Goal: Book appointment/travel/reservation

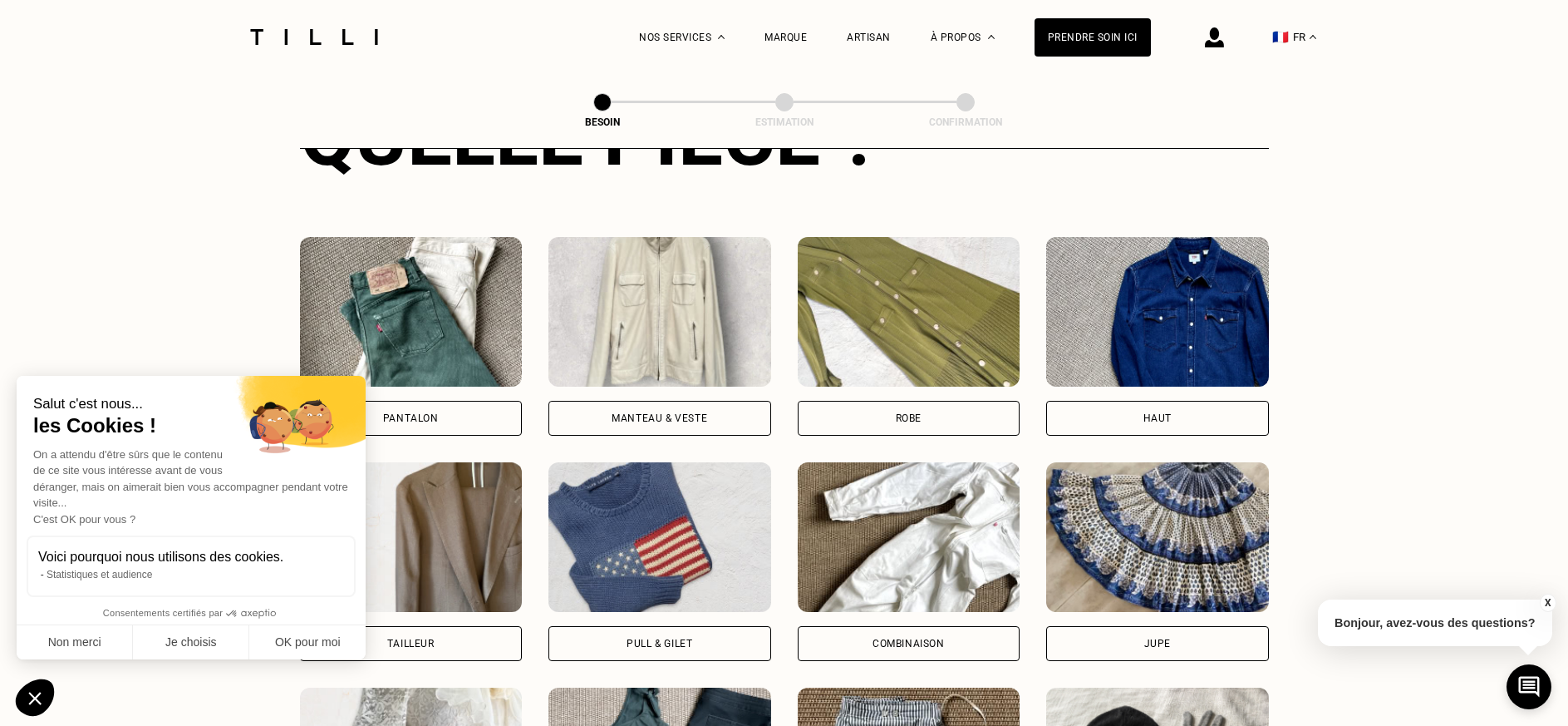
scroll to position [876, 0]
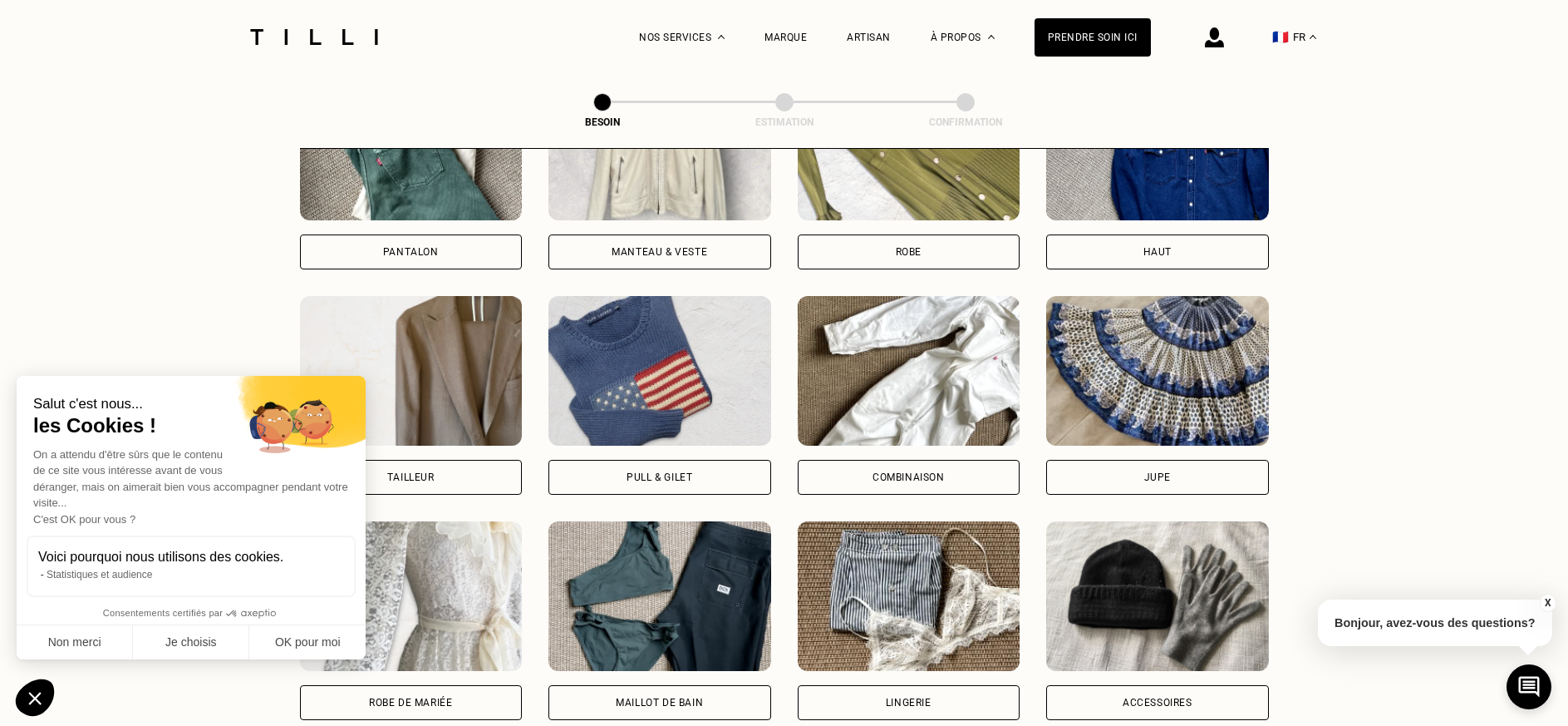
click at [658, 685] on div "Maillot de bain" at bounding box center [660, 703] width 223 height 35
select select "FR"
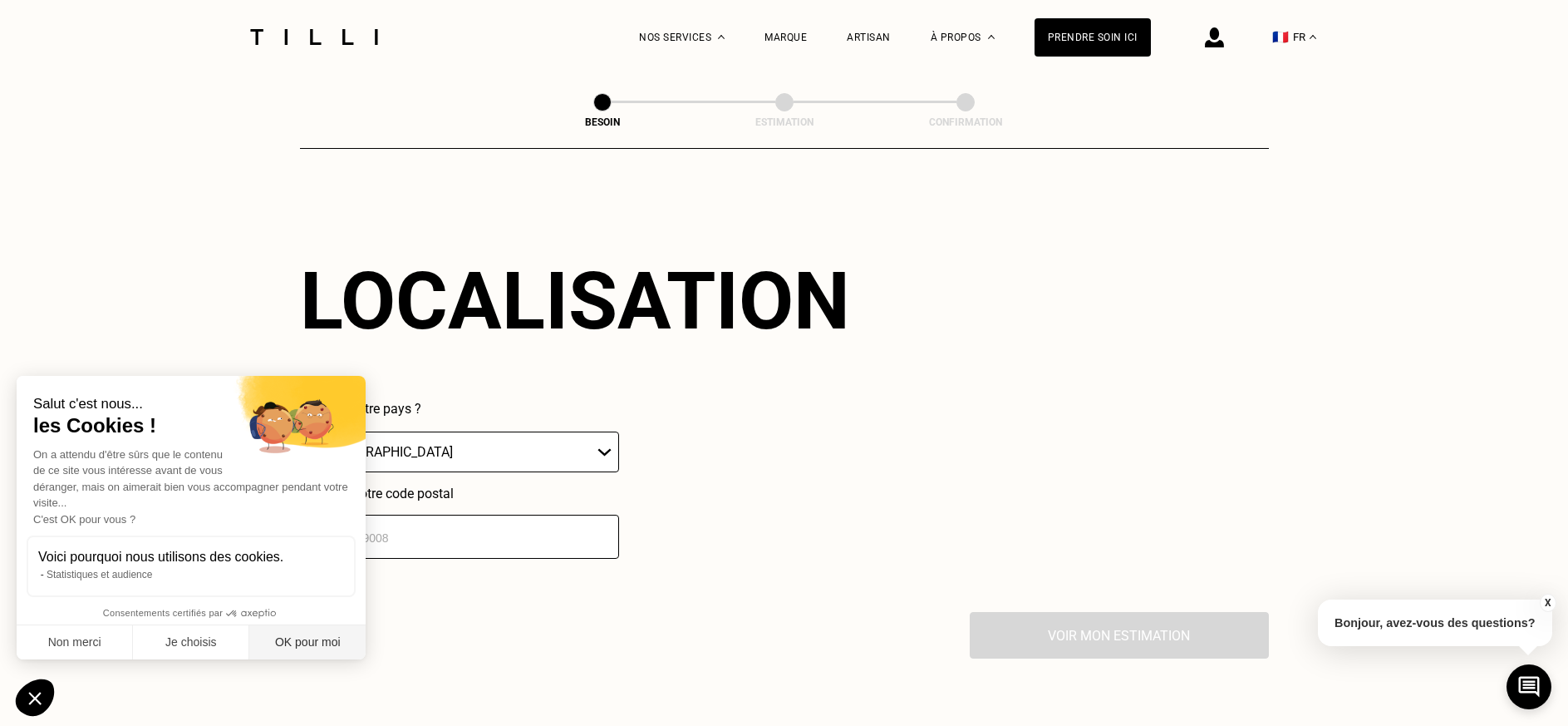
click at [303, 640] on button "OK pour moi" at bounding box center [307, 643] width 116 height 35
checkbox input "true"
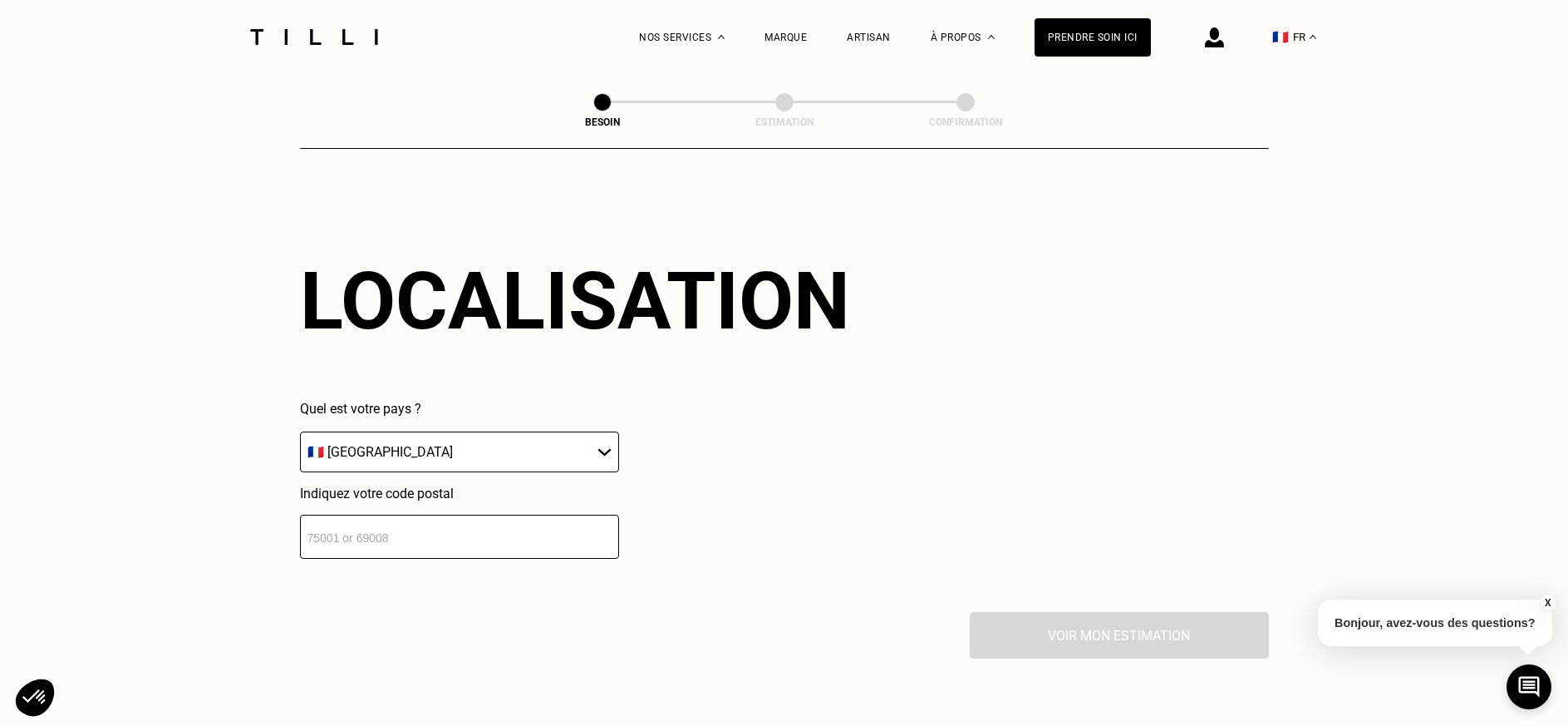
click at [311, 525] on input "number" at bounding box center [459, 536] width 319 height 44
type input "75015"
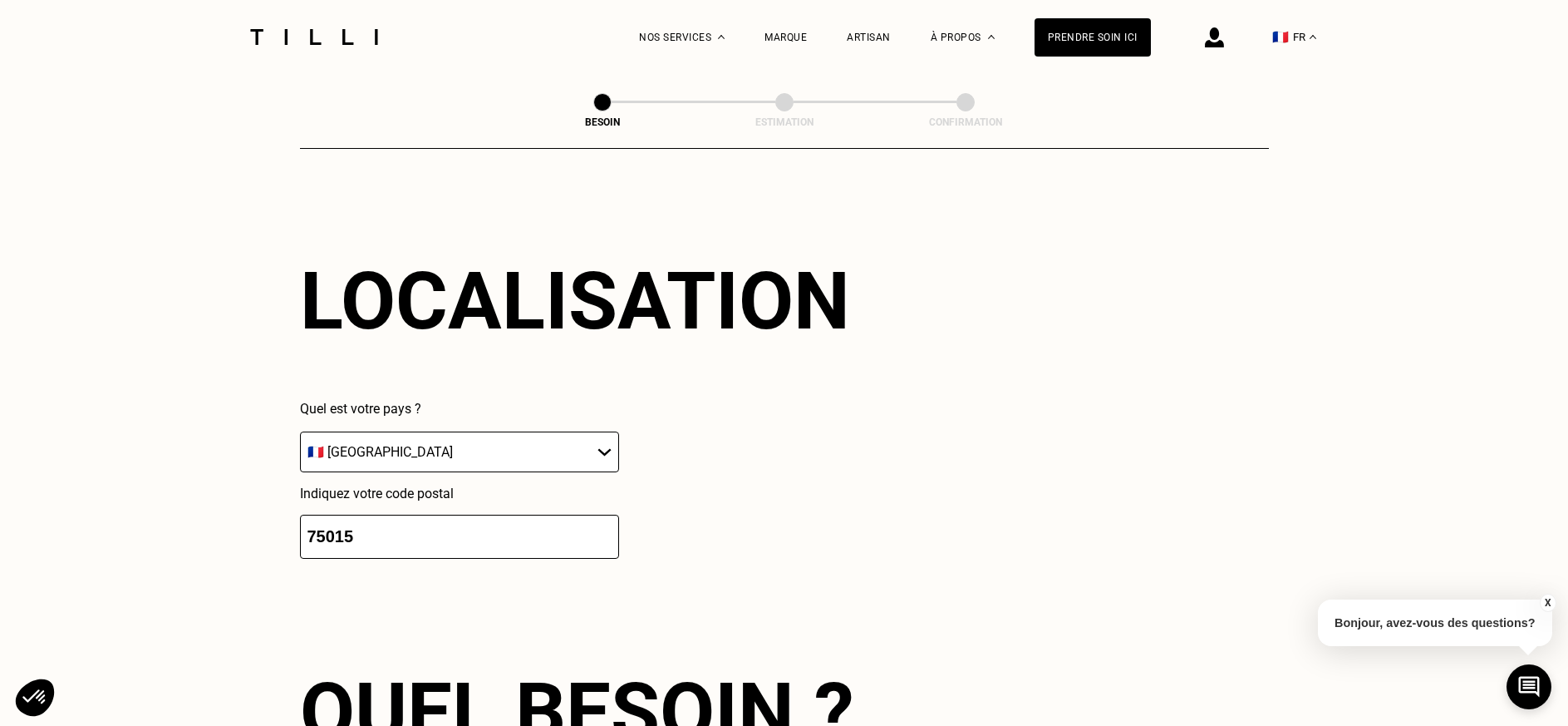
scroll to position [1862, 0]
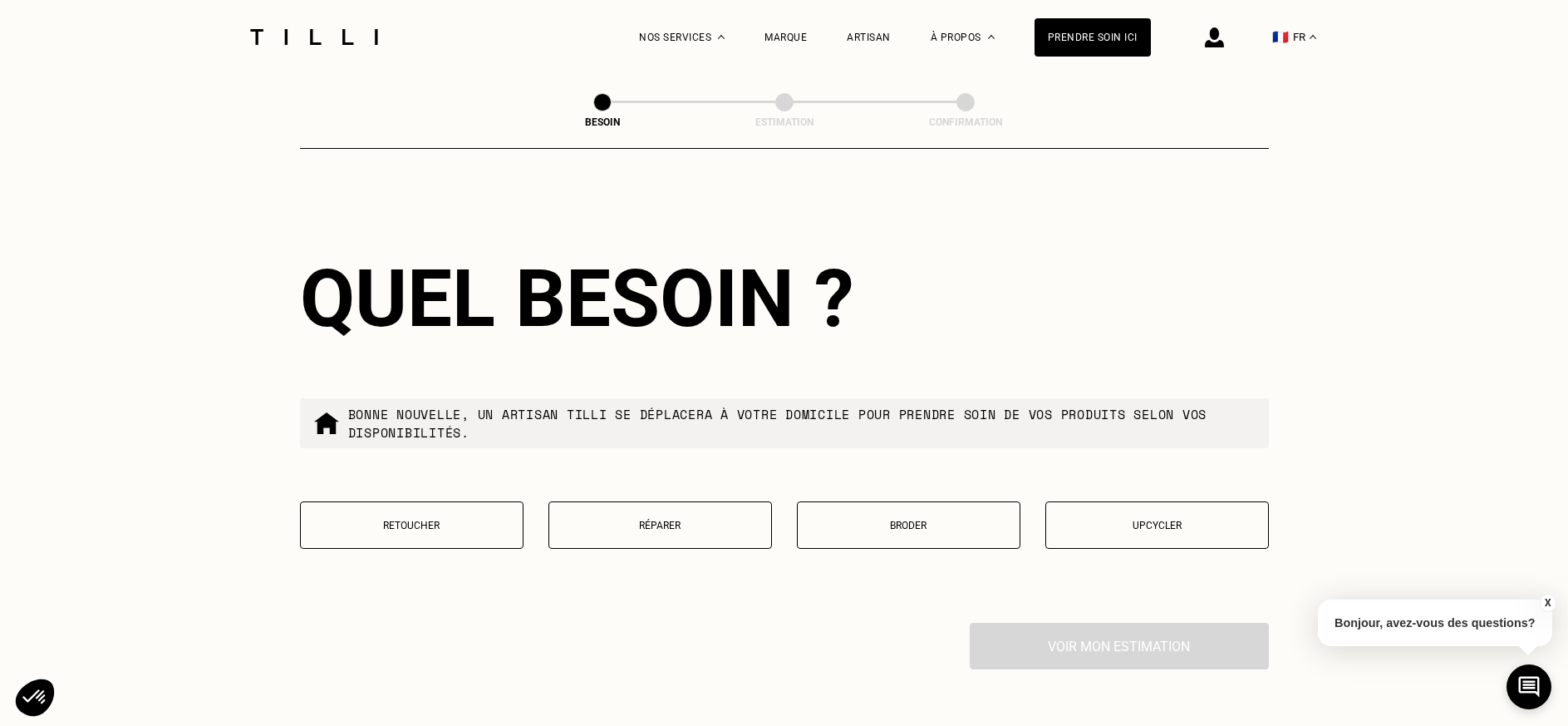
click at [658, 520] on p "Réparer" at bounding box center [660, 525] width 205 height 12
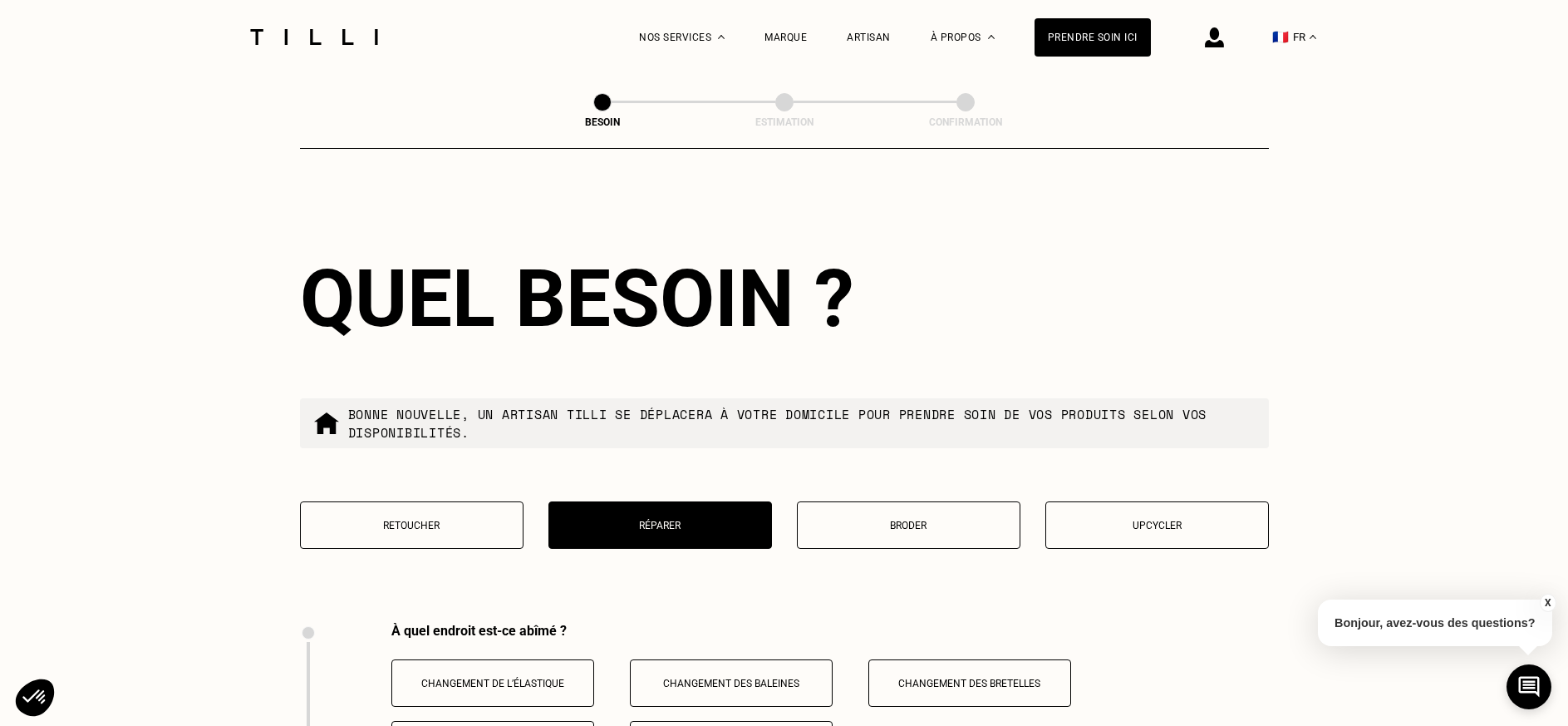
scroll to position [2288, 0]
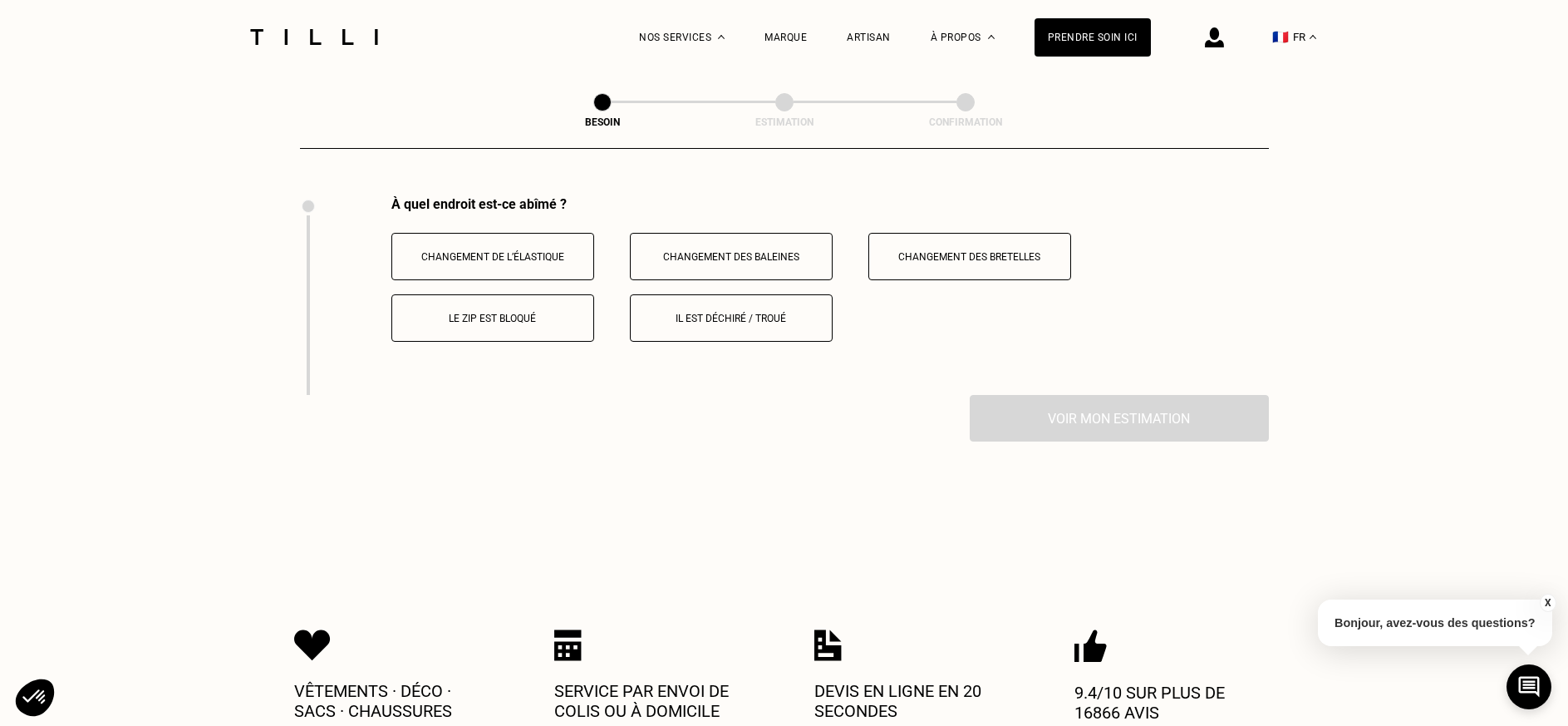
click at [493, 240] on button "Changement de l’élastique" at bounding box center [493, 256] width 203 height 48
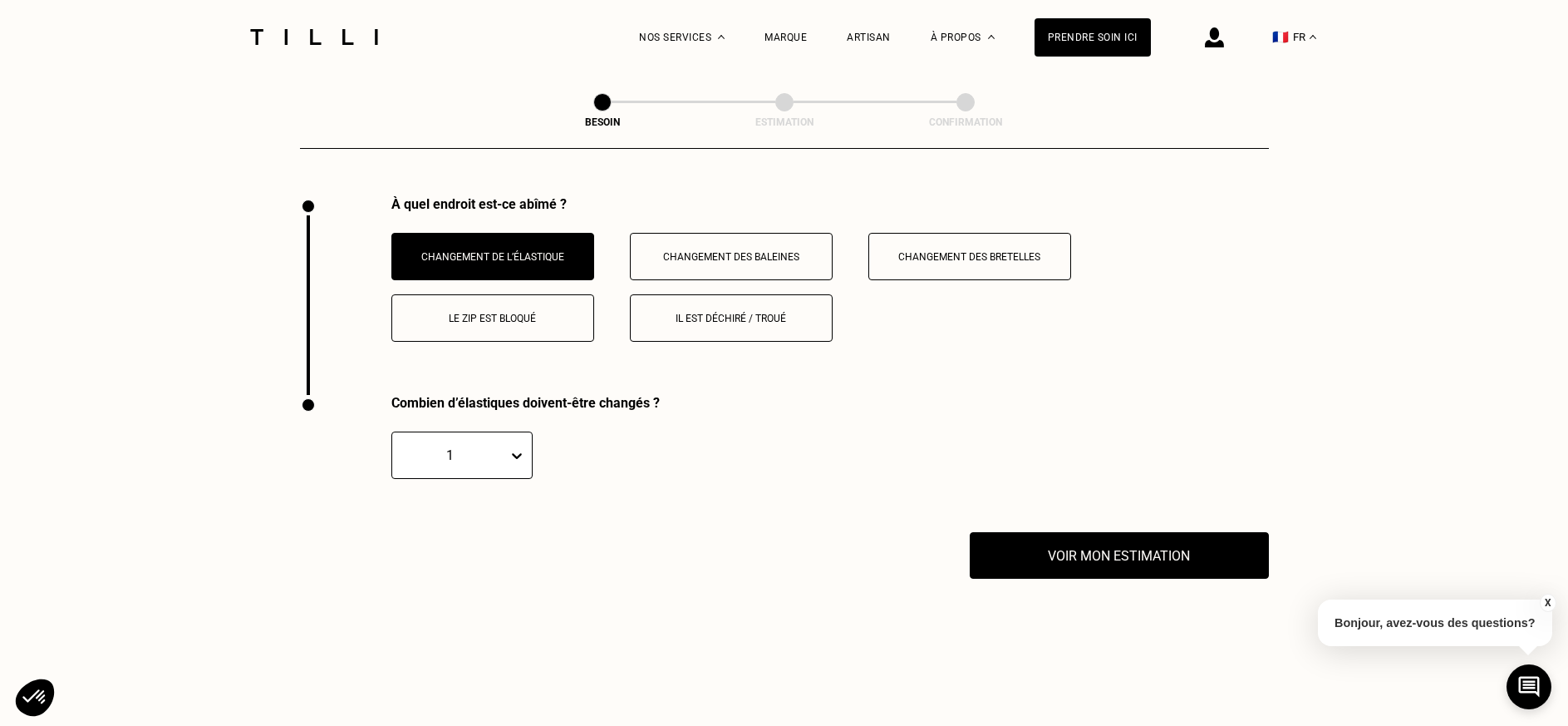
scroll to position [2487, 0]
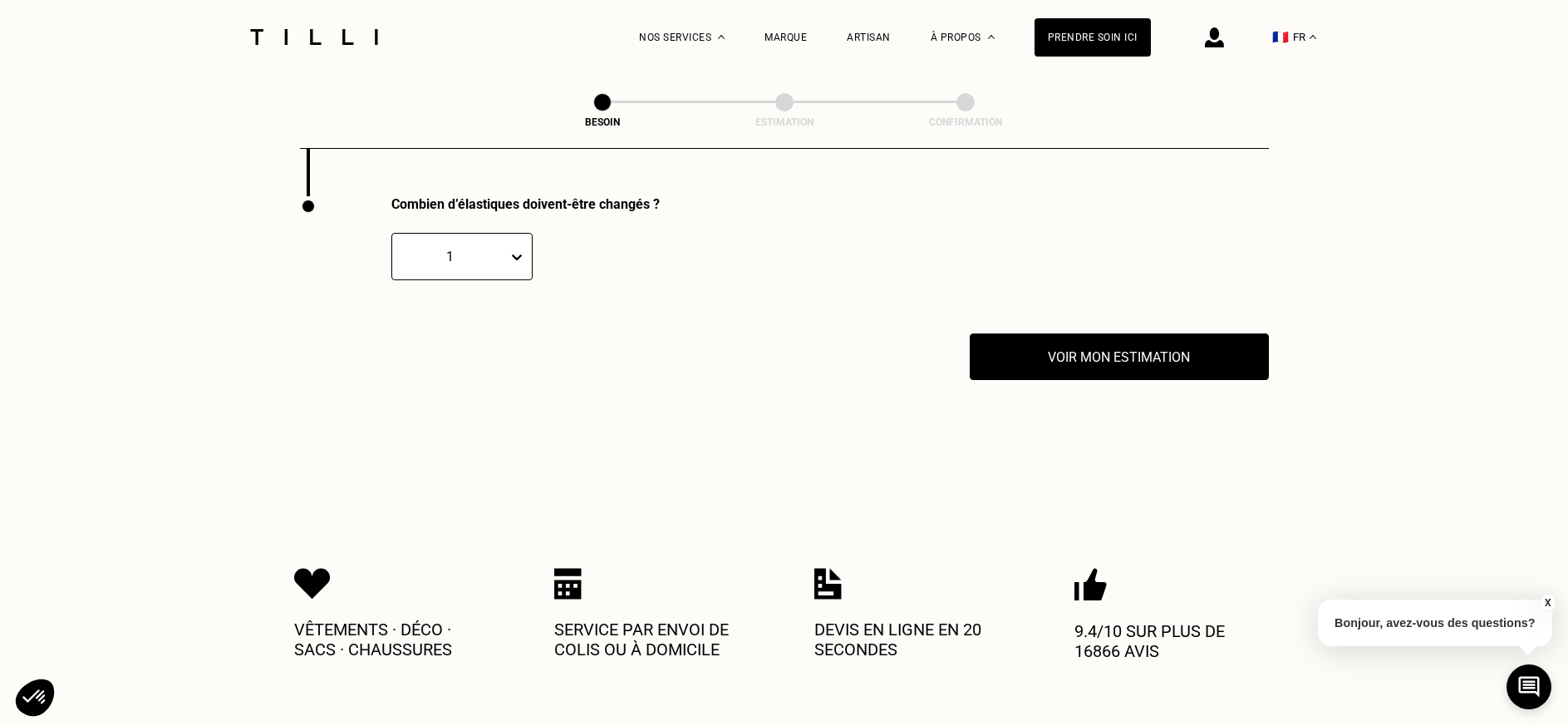
click at [515, 249] on icon at bounding box center [517, 257] width 17 height 17
click at [402, 322] on div "2" at bounding box center [462, 336] width 141 height 31
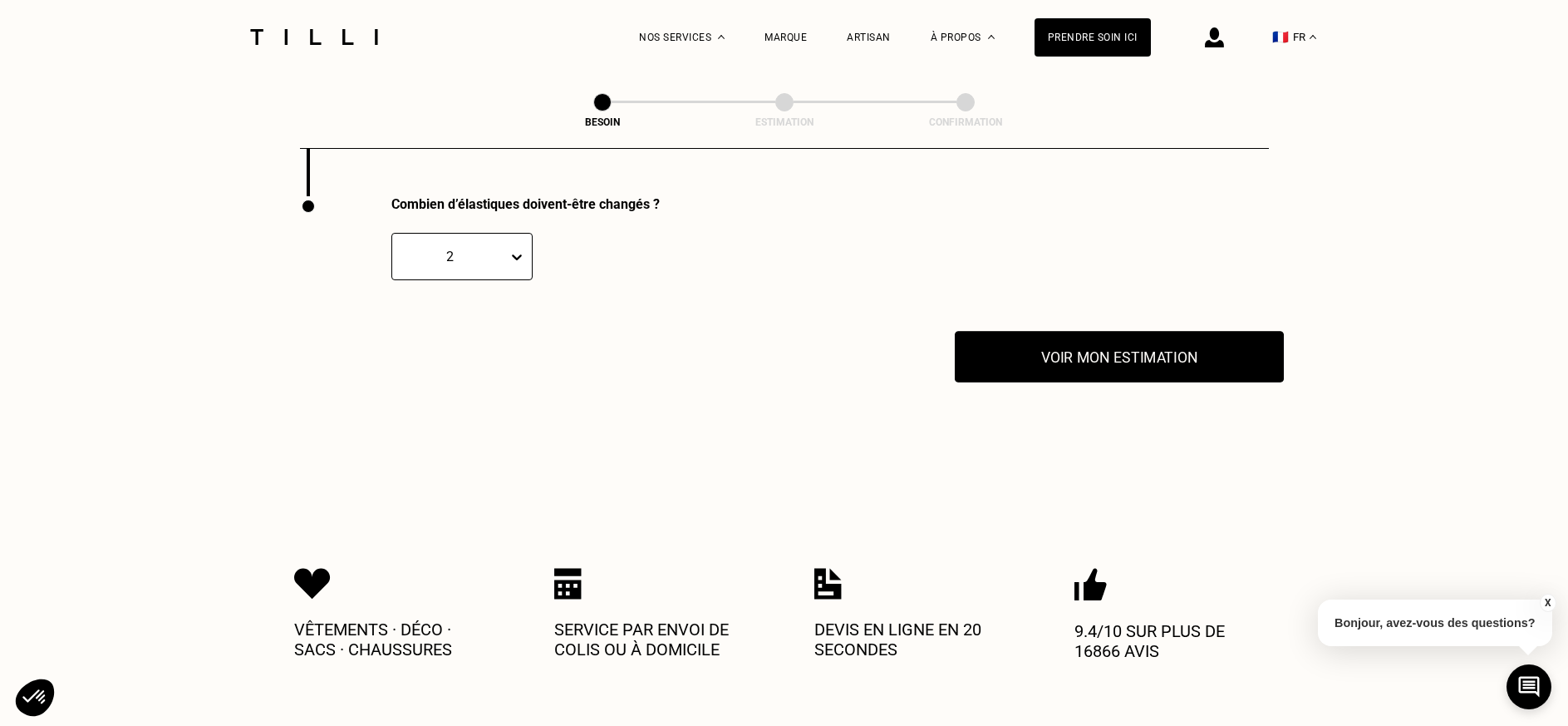
click at [1110, 342] on button "Voir mon estimation" at bounding box center [1120, 357] width 329 height 52
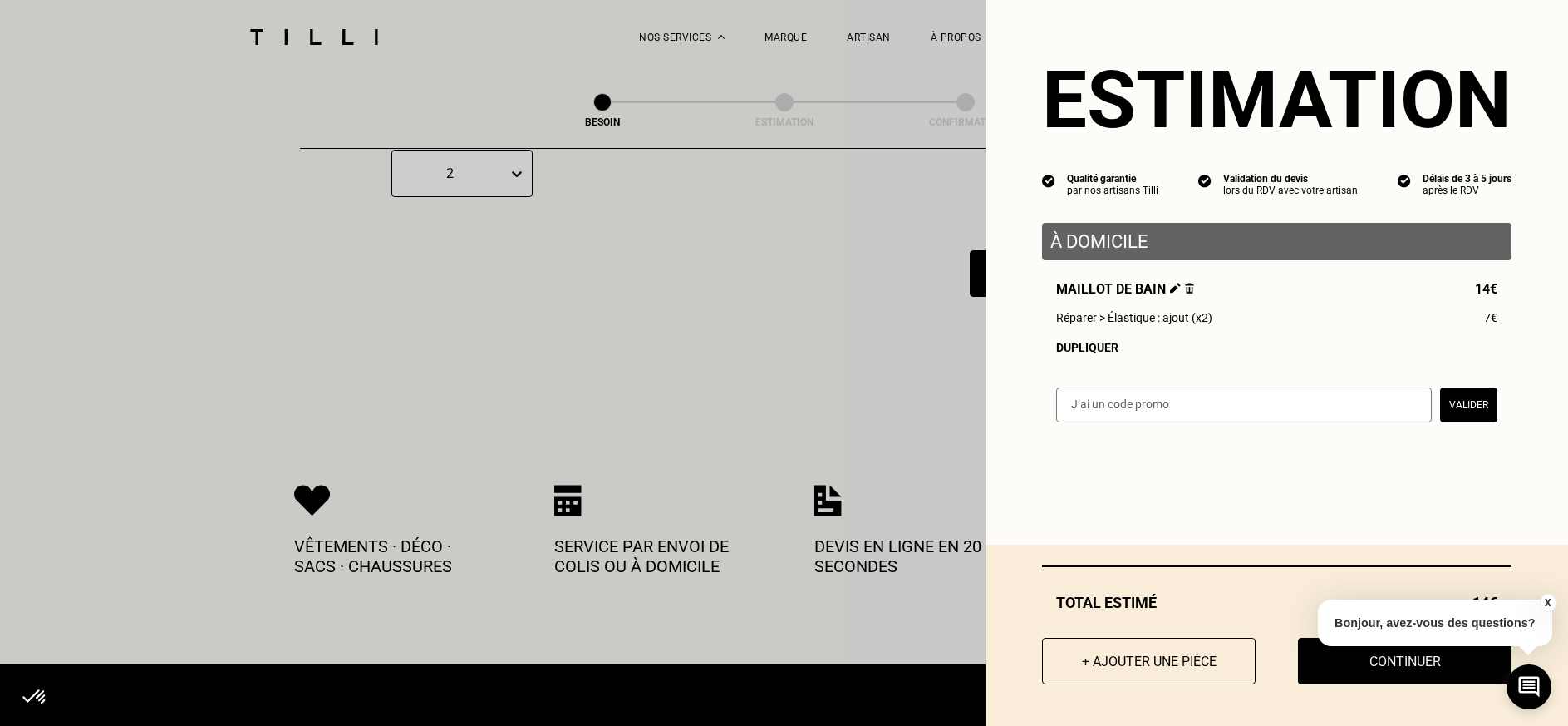
scroll to position [2653, 0]
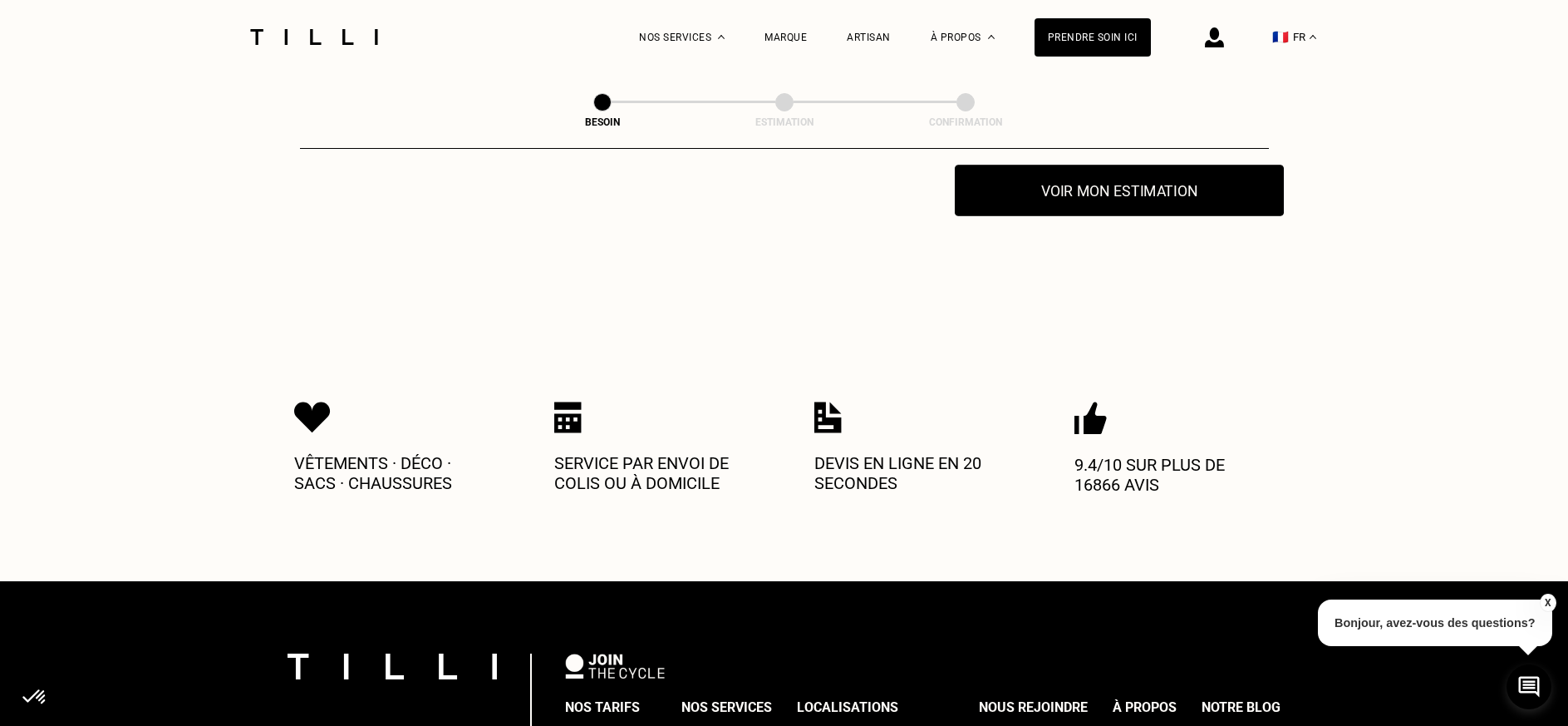
click at [1120, 180] on button "Voir mon estimation" at bounding box center [1120, 190] width 329 height 52
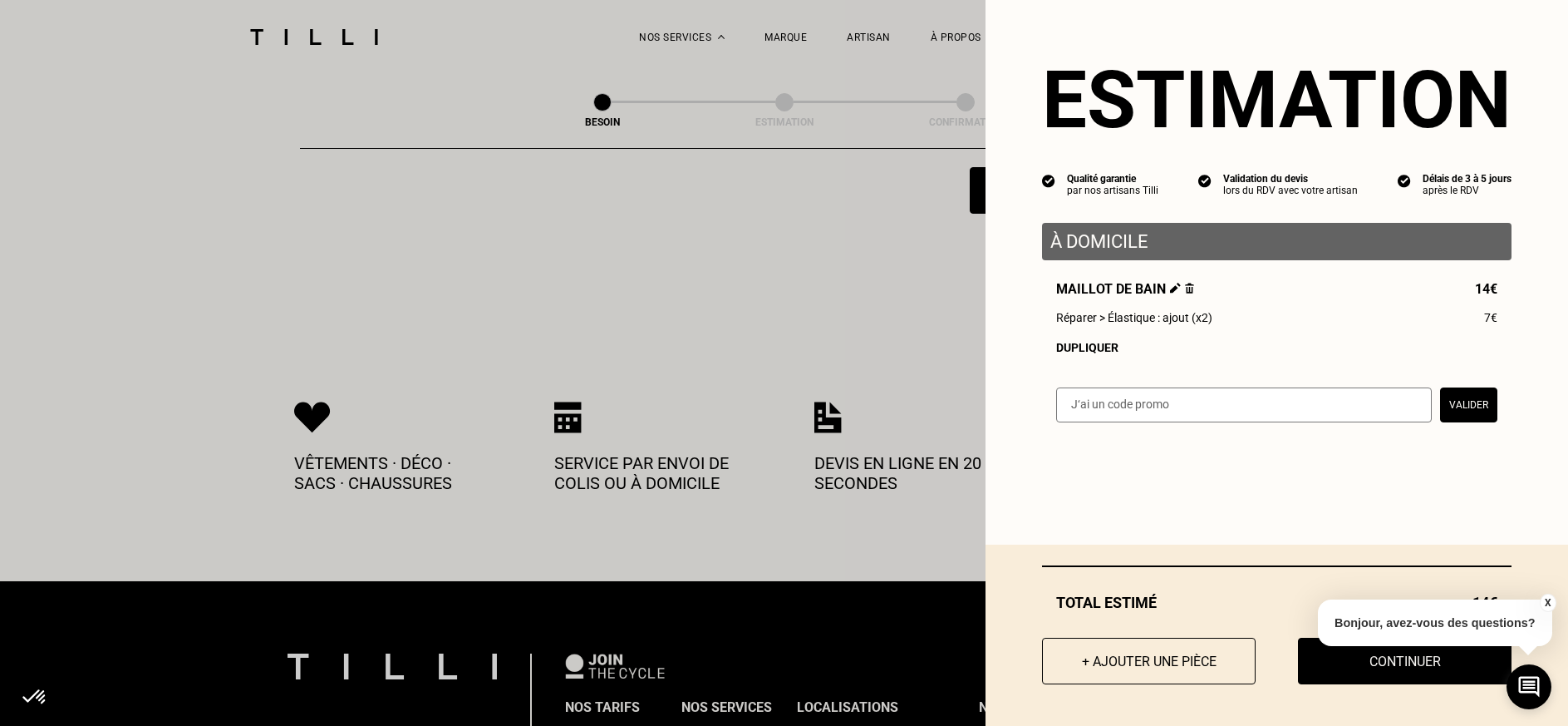
click at [1407, 655] on div "X Bonjour, avez-vous des questions?" at bounding box center [1435, 621] width 235 height 79
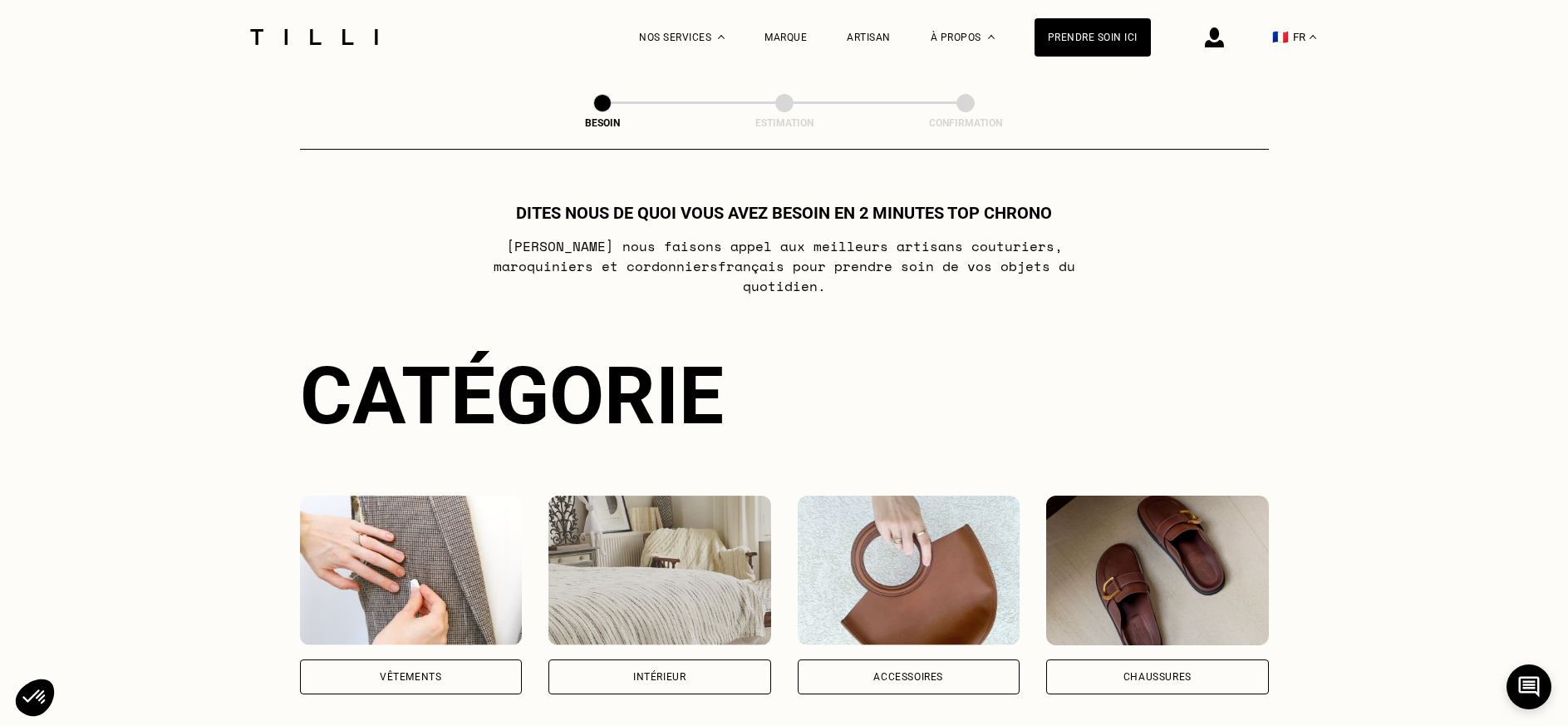
scroll to position [333, 0]
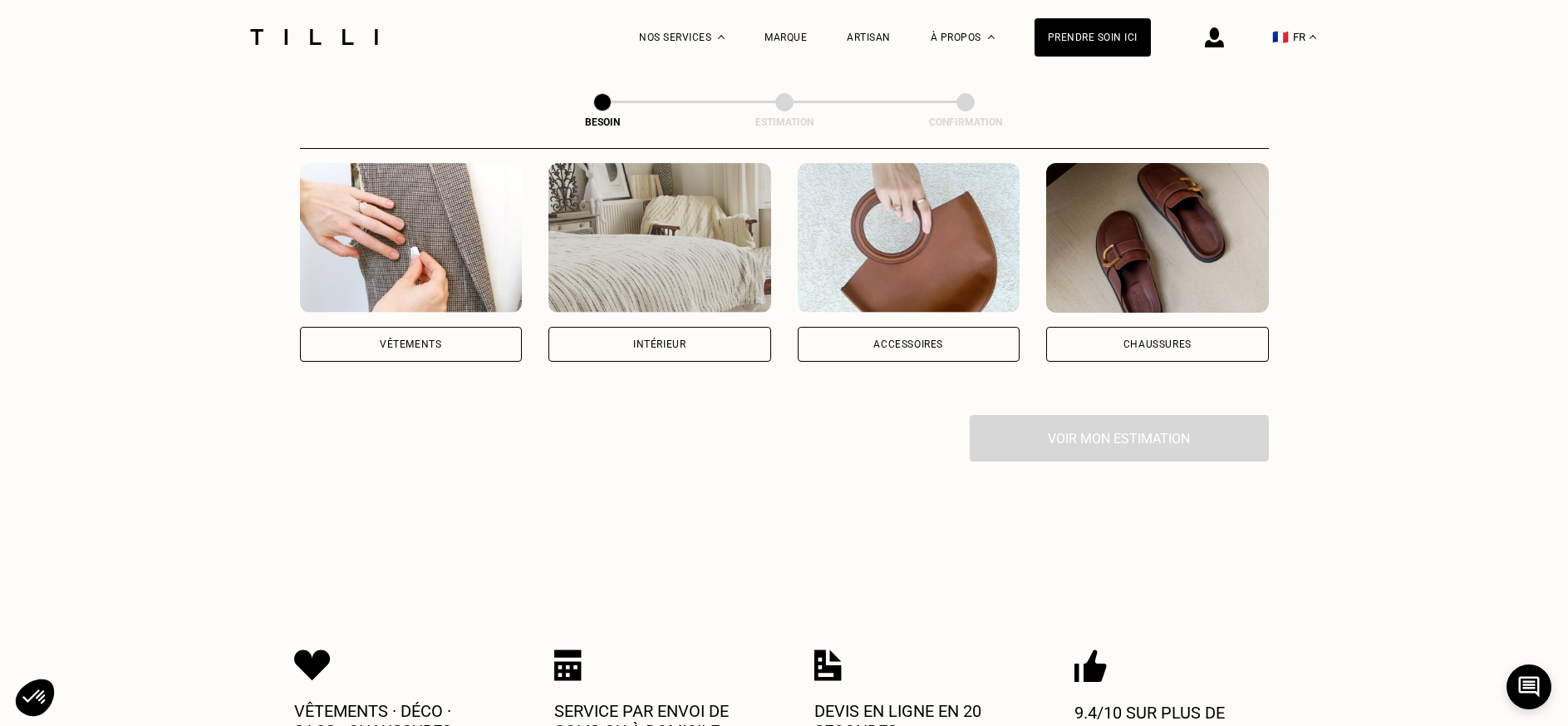
click at [415, 327] on div "Vêtements" at bounding box center [411, 344] width 223 height 35
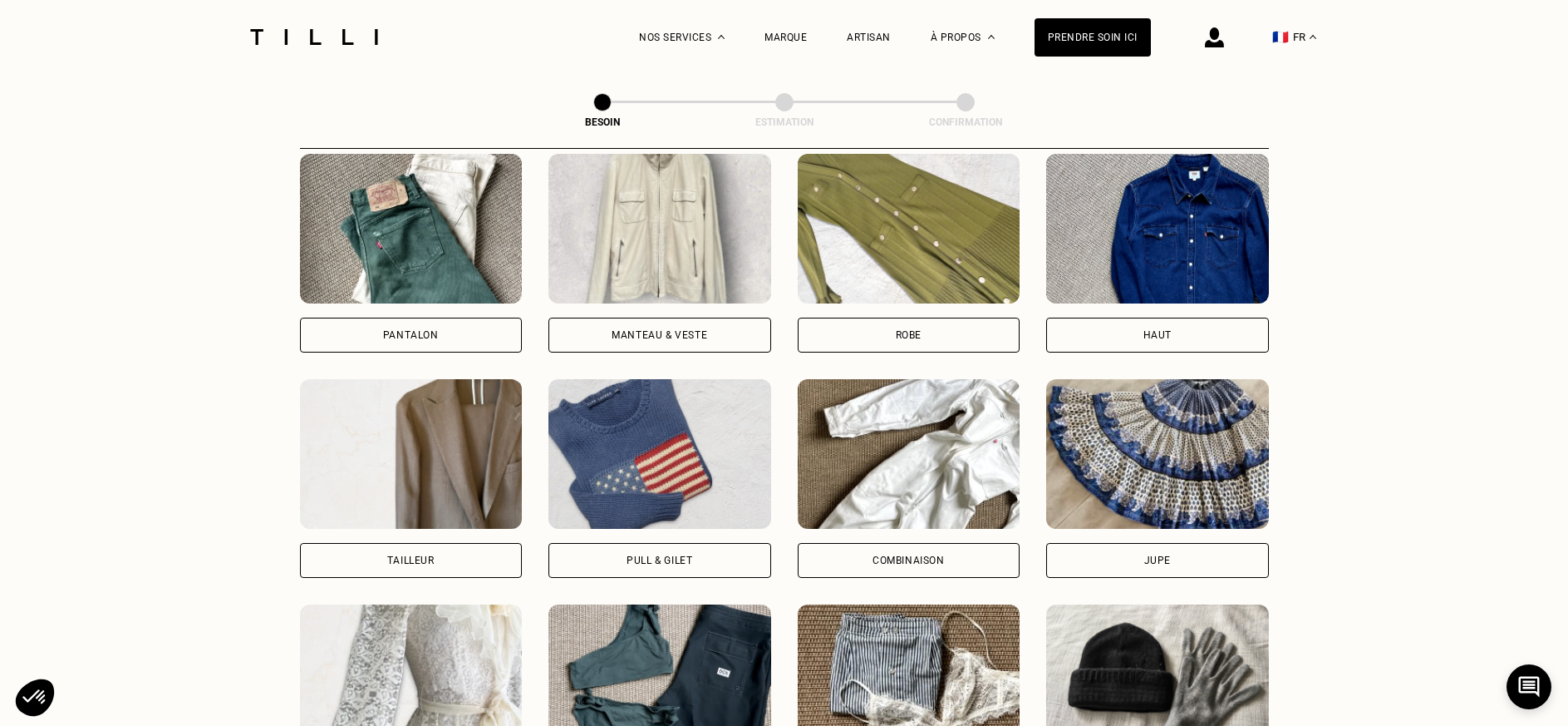
scroll to position [1043, 0]
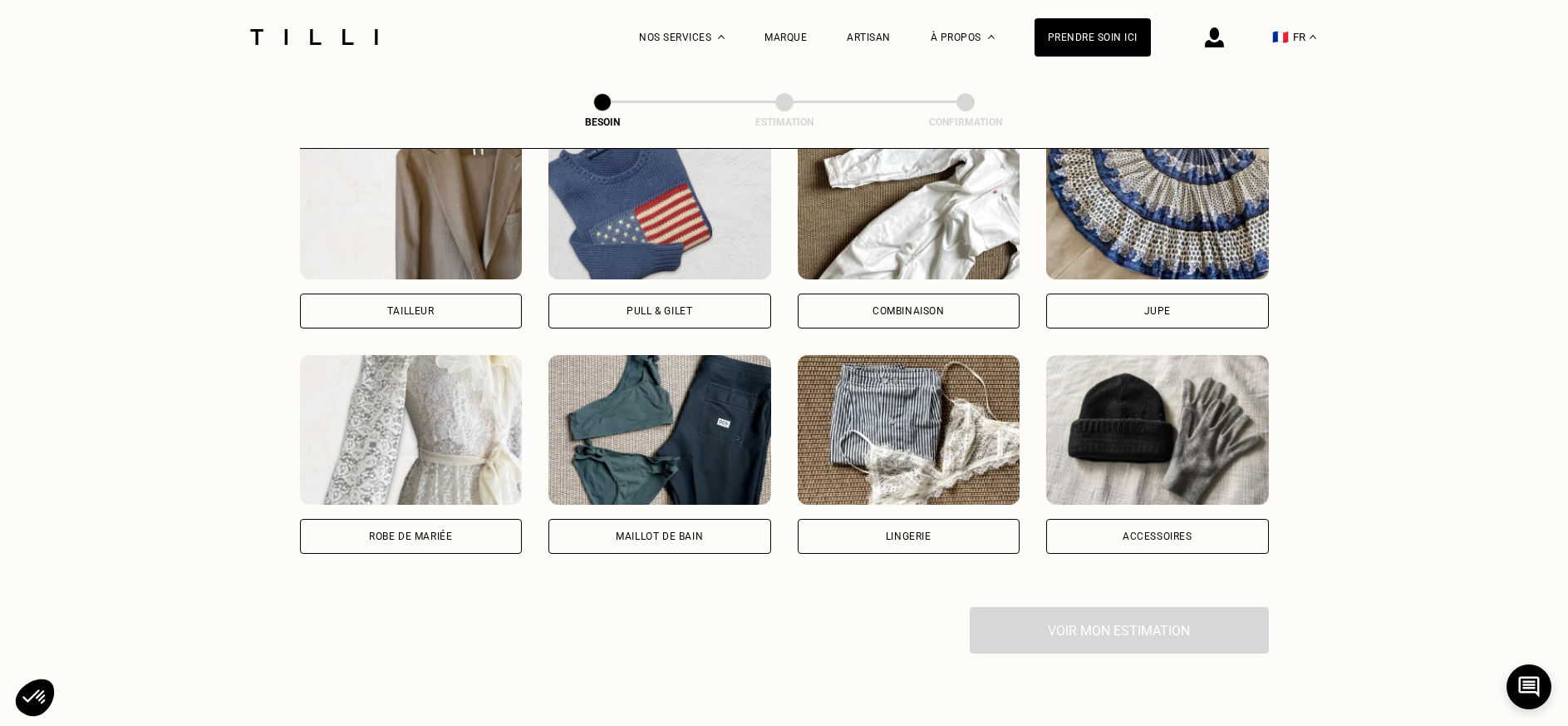
click at [657, 519] on div "Maillot de bain" at bounding box center [660, 536] width 223 height 35
select select "FR"
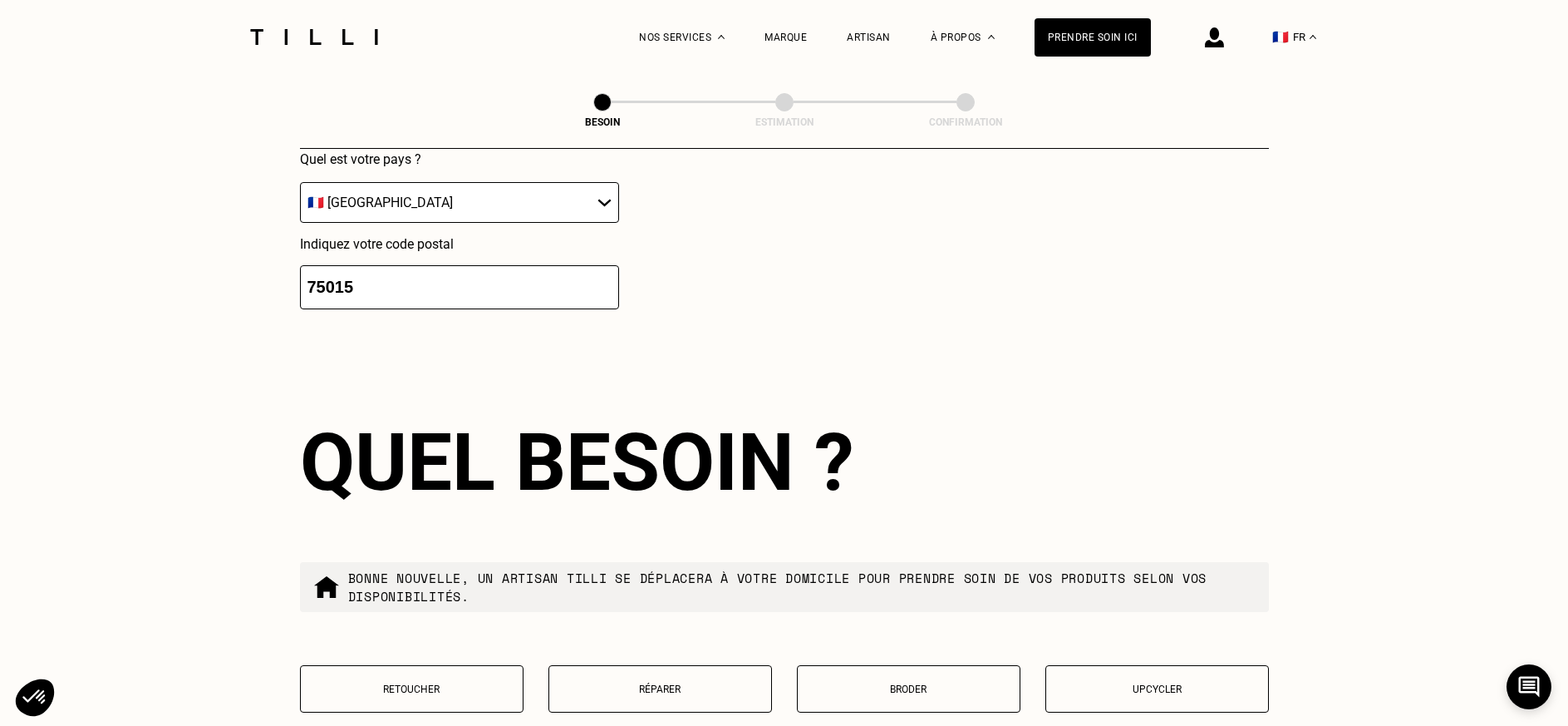
scroll to position [1865, 0]
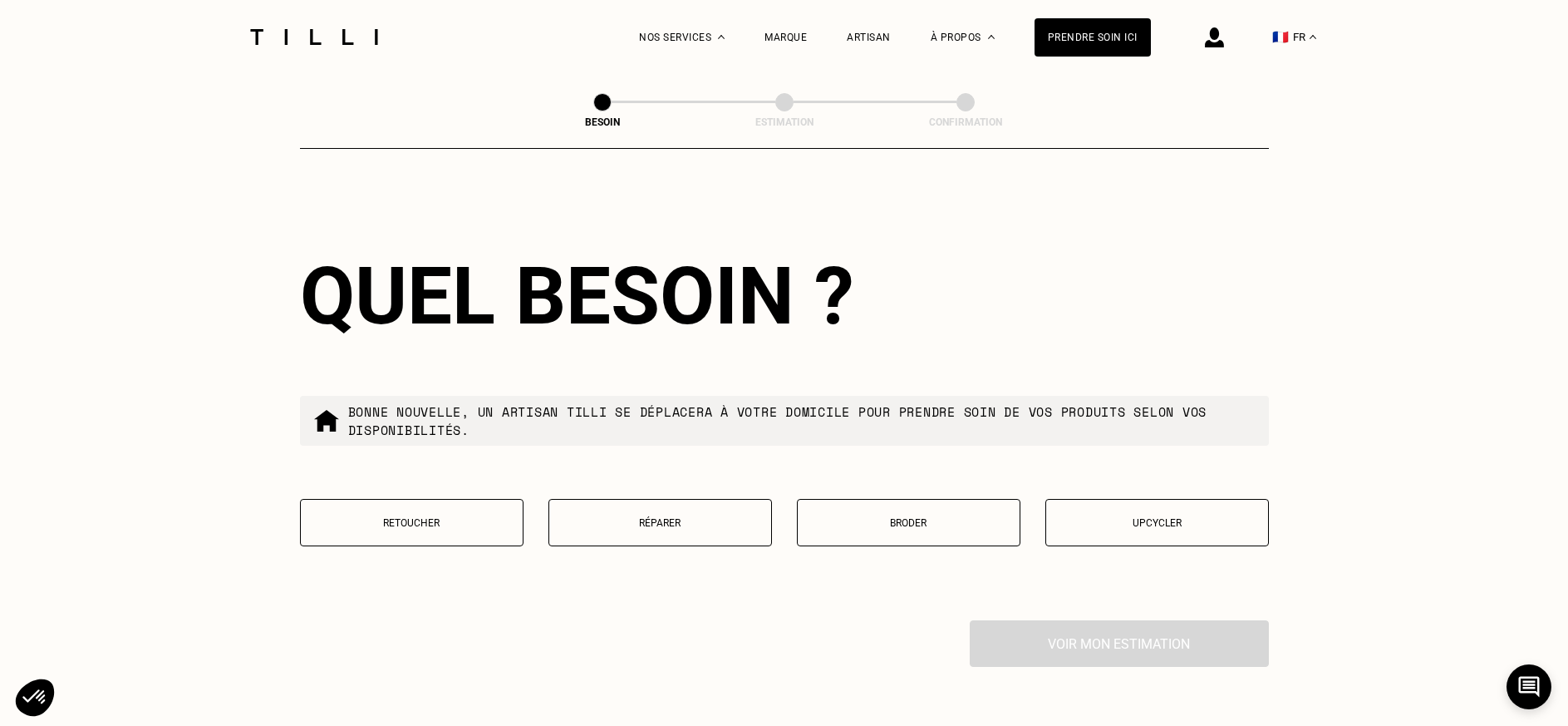
click at [660, 517] on p "Réparer" at bounding box center [660, 523] width 205 height 12
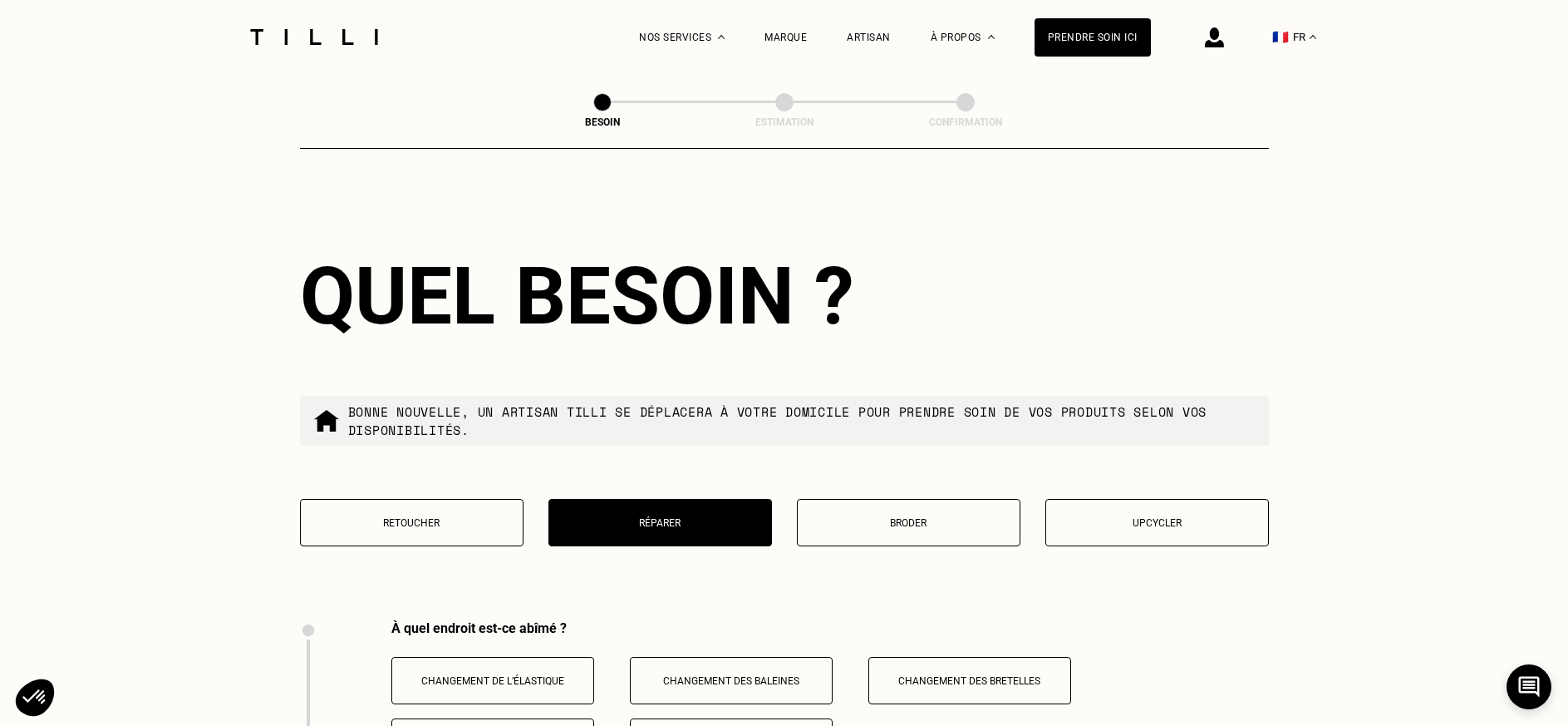
scroll to position [2288, 0]
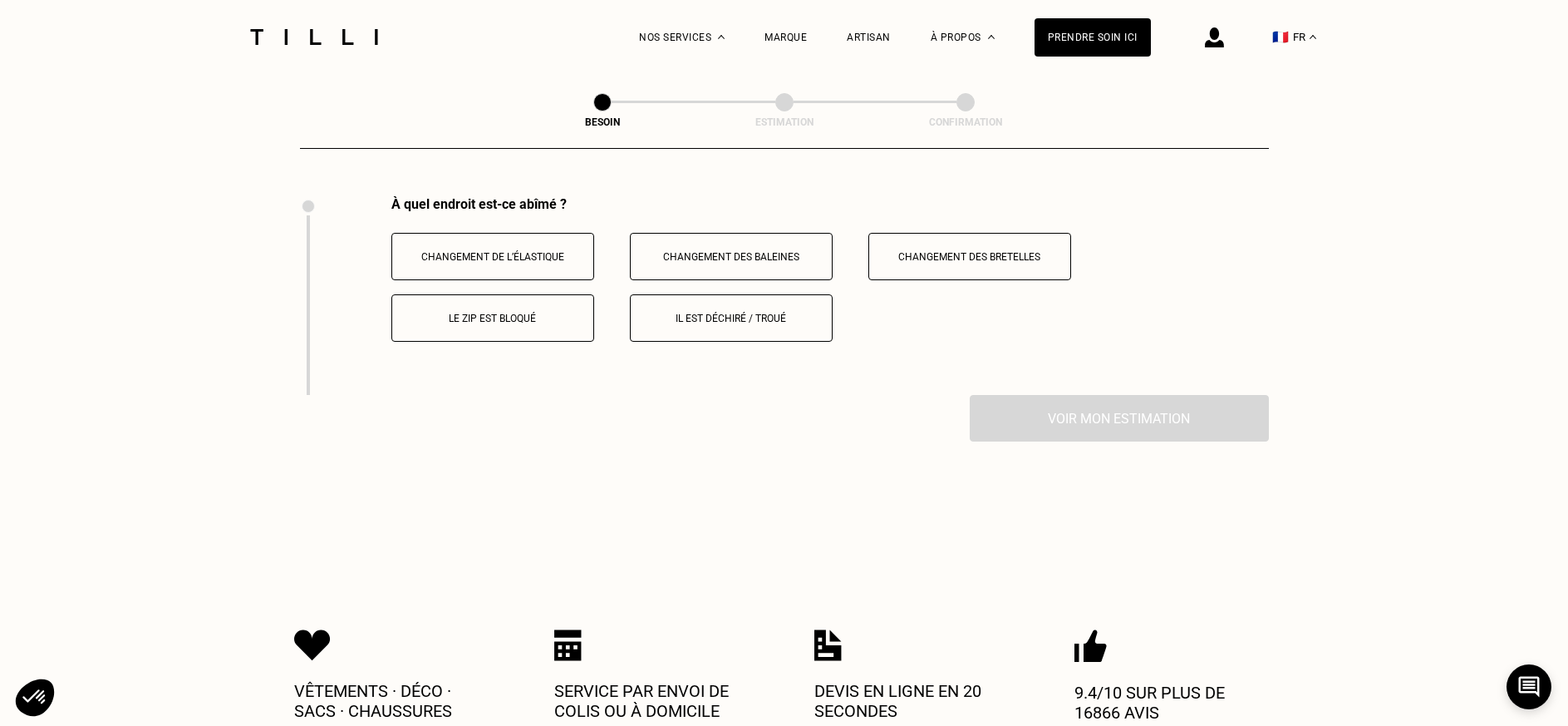
click at [488, 251] on p "Changement de l’élastique" at bounding box center [493, 257] width 185 height 12
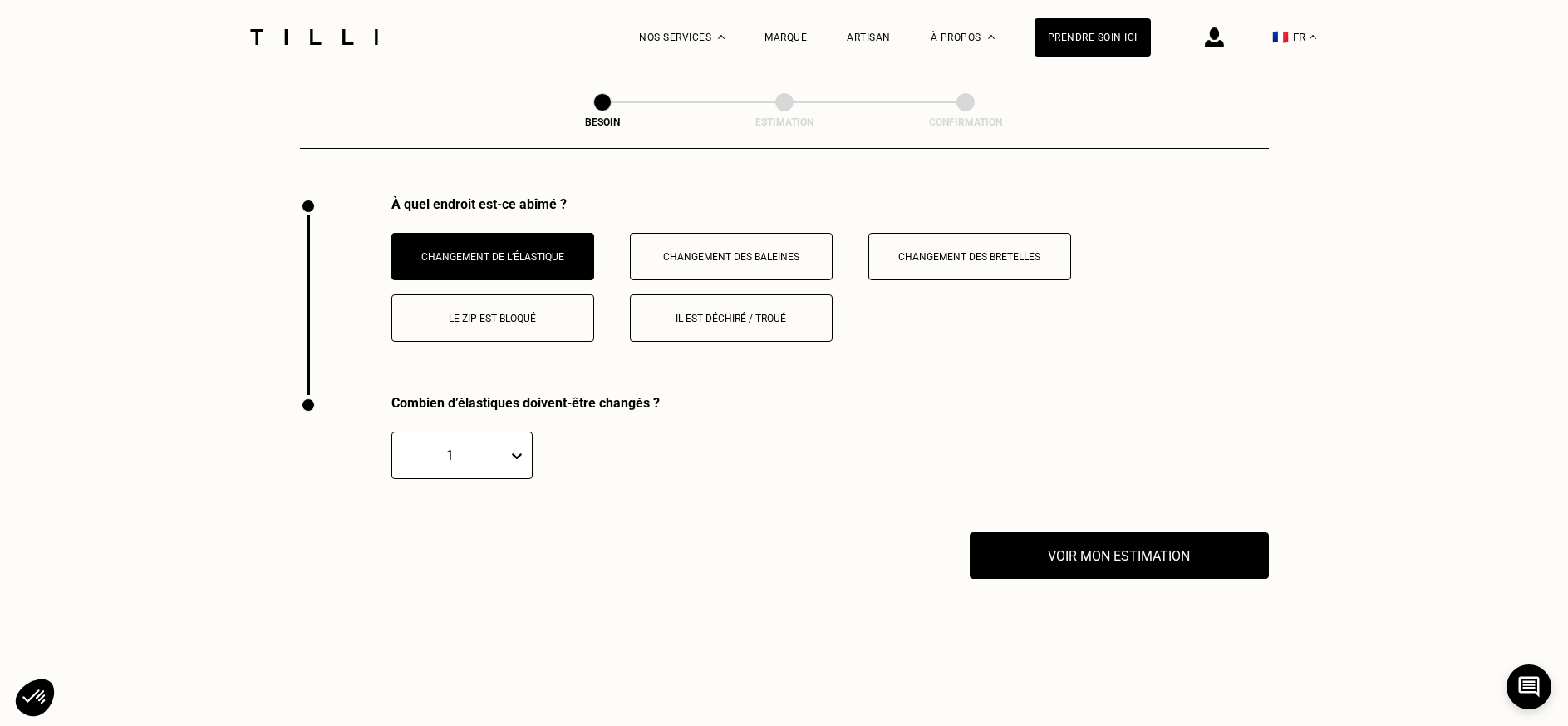
scroll to position [2487, 0]
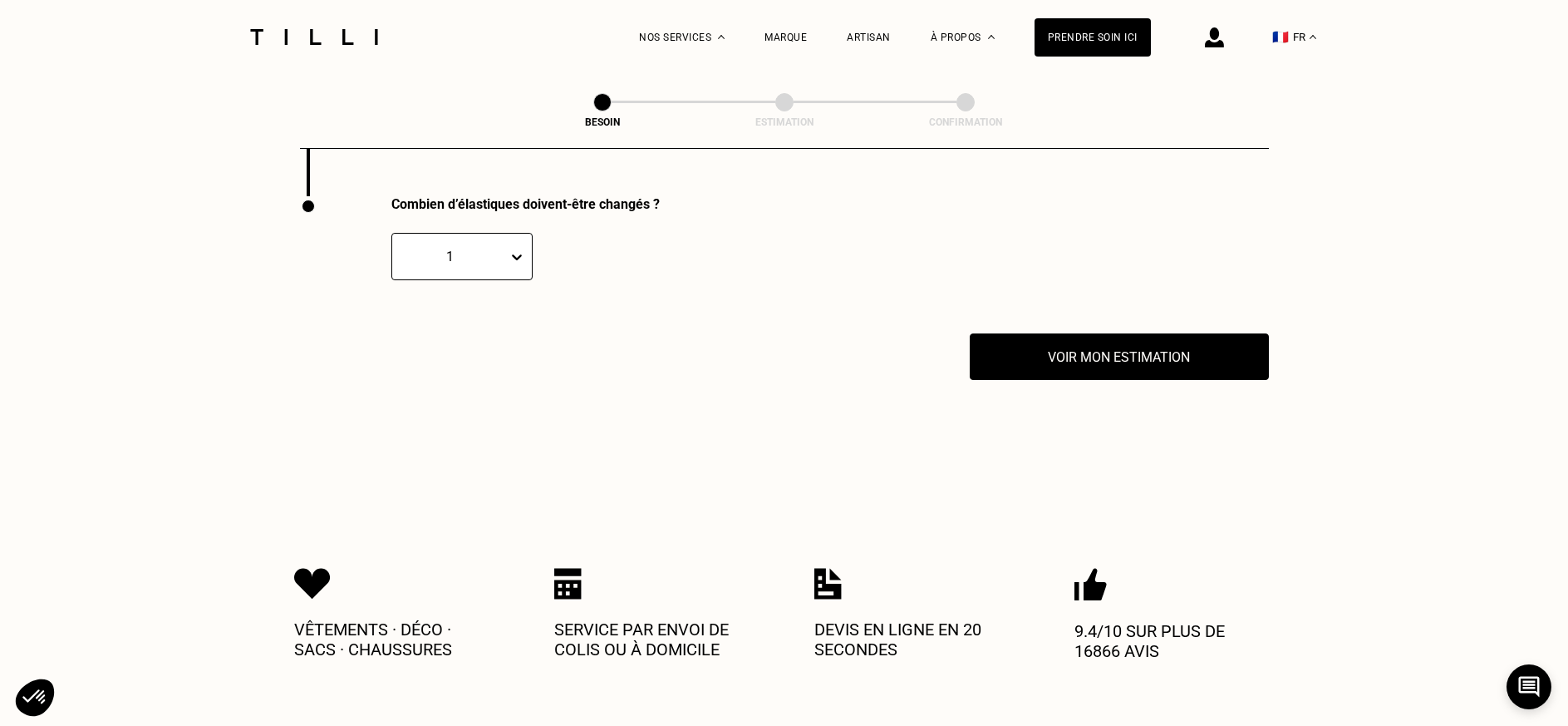
click at [518, 249] on icon at bounding box center [517, 257] width 17 height 17
click at [408, 322] on div "2" at bounding box center [462, 336] width 141 height 31
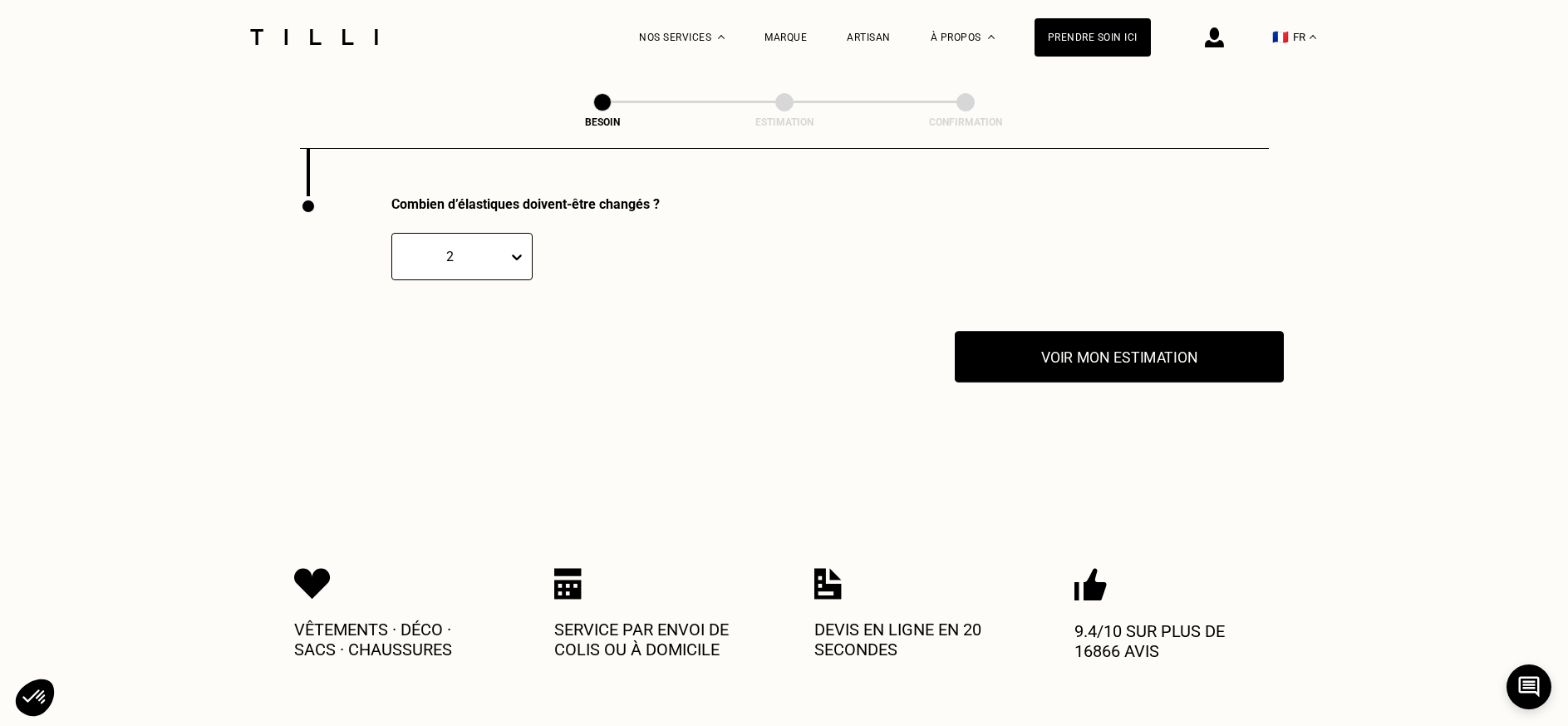
click at [1122, 342] on button "Voir mon estimation" at bounding box center [1120, 357] width 329 height 52
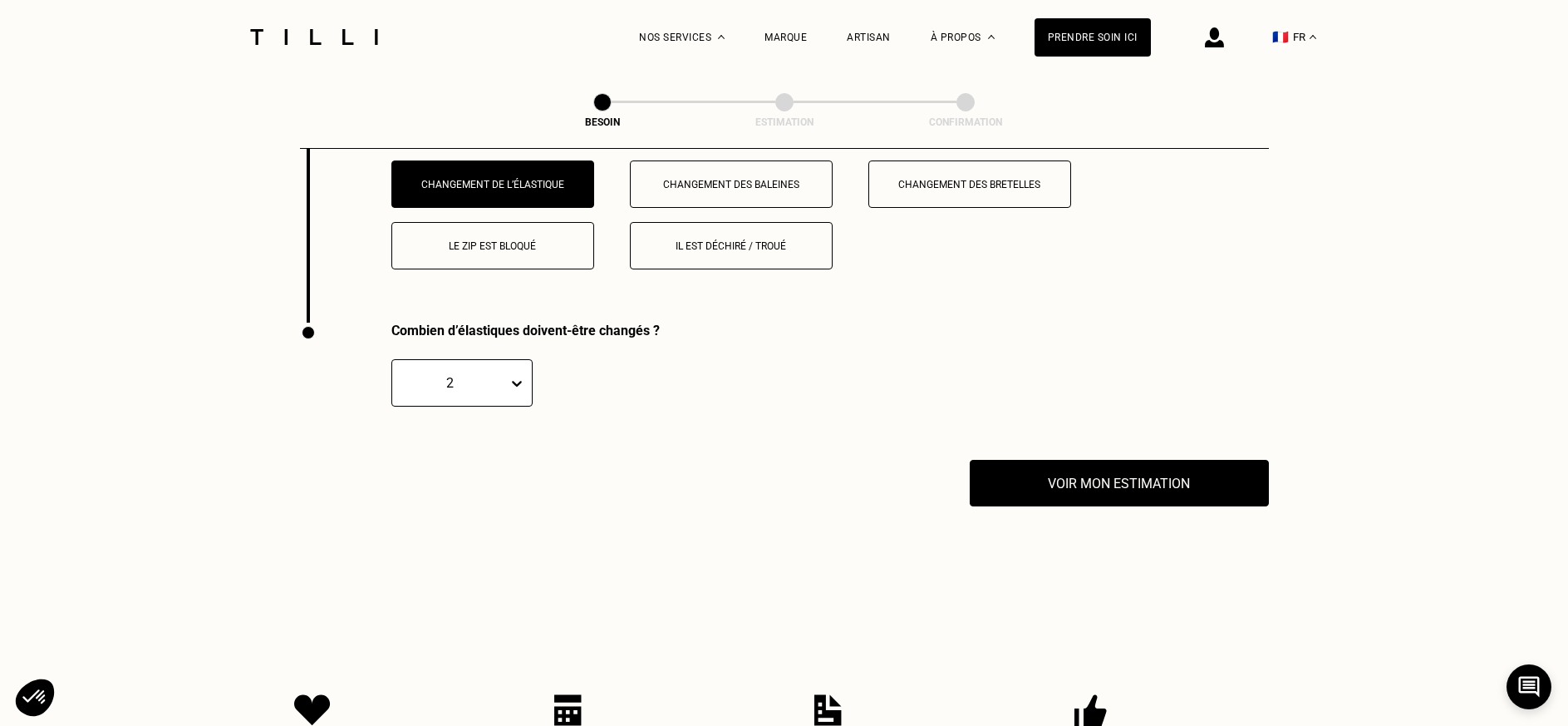
scroll to position [2352, 0]
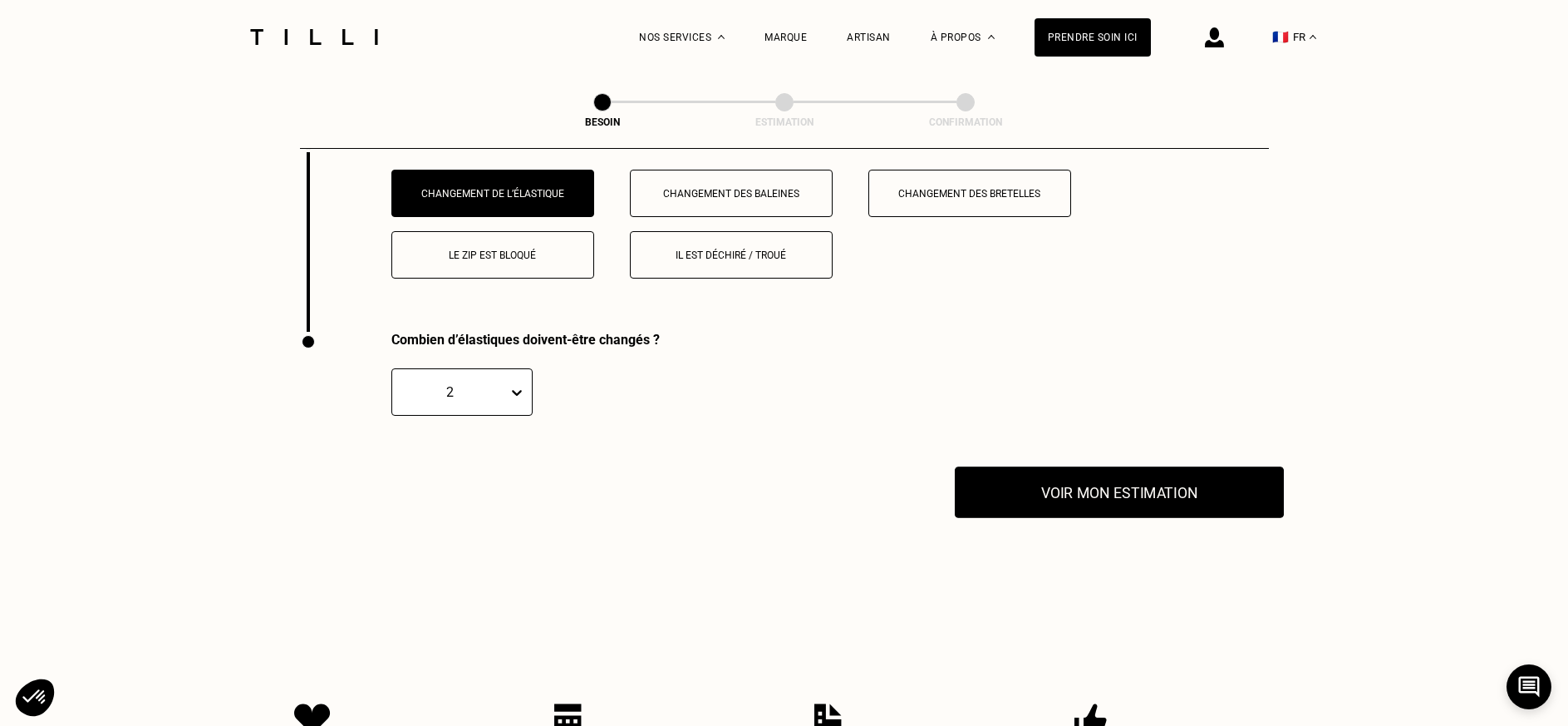
click at [1094, 477] on button "Voir mon estimation" at bounding box center [1120, 492] width 329 height 52
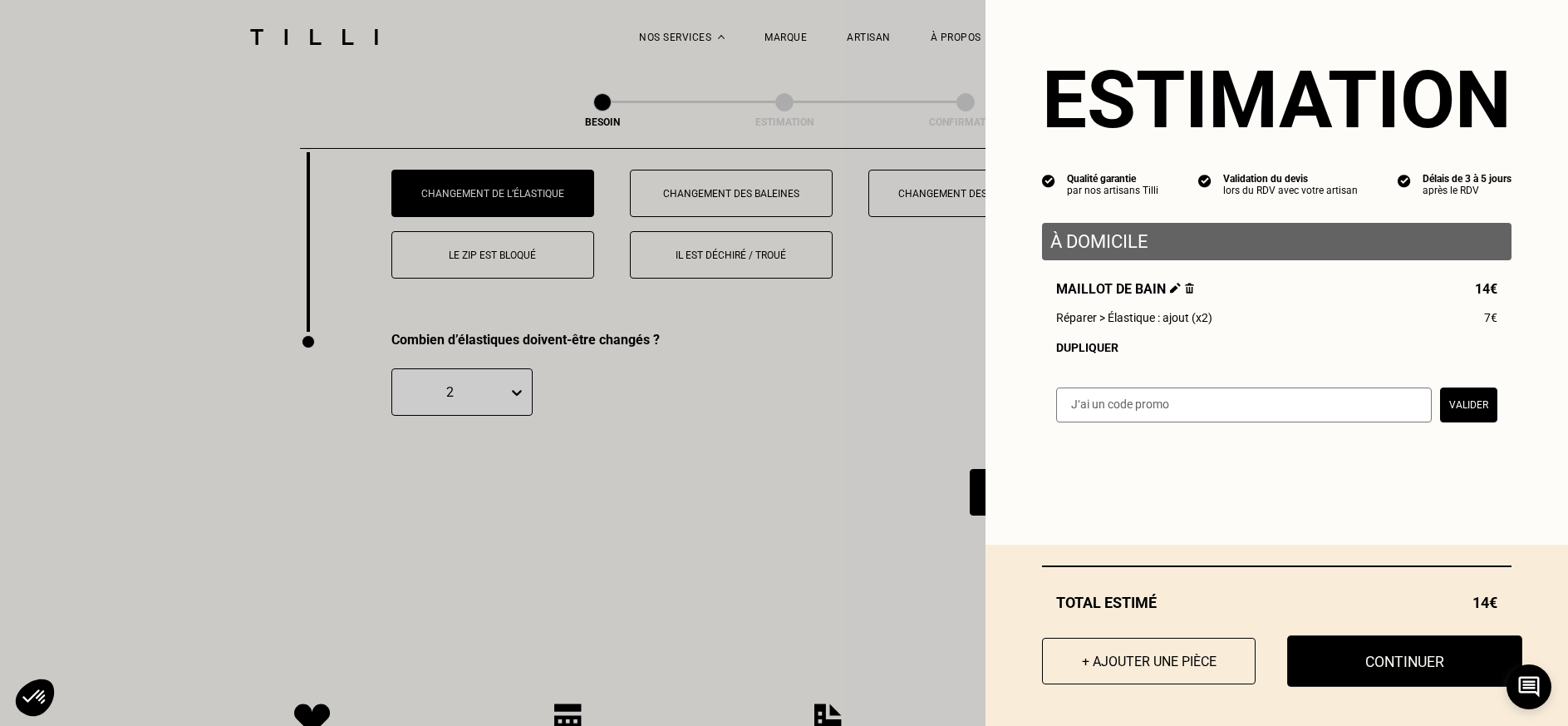
click at [1401, 660] on button "Continuer" at bounding box center [1405, 662] width 235 height 52
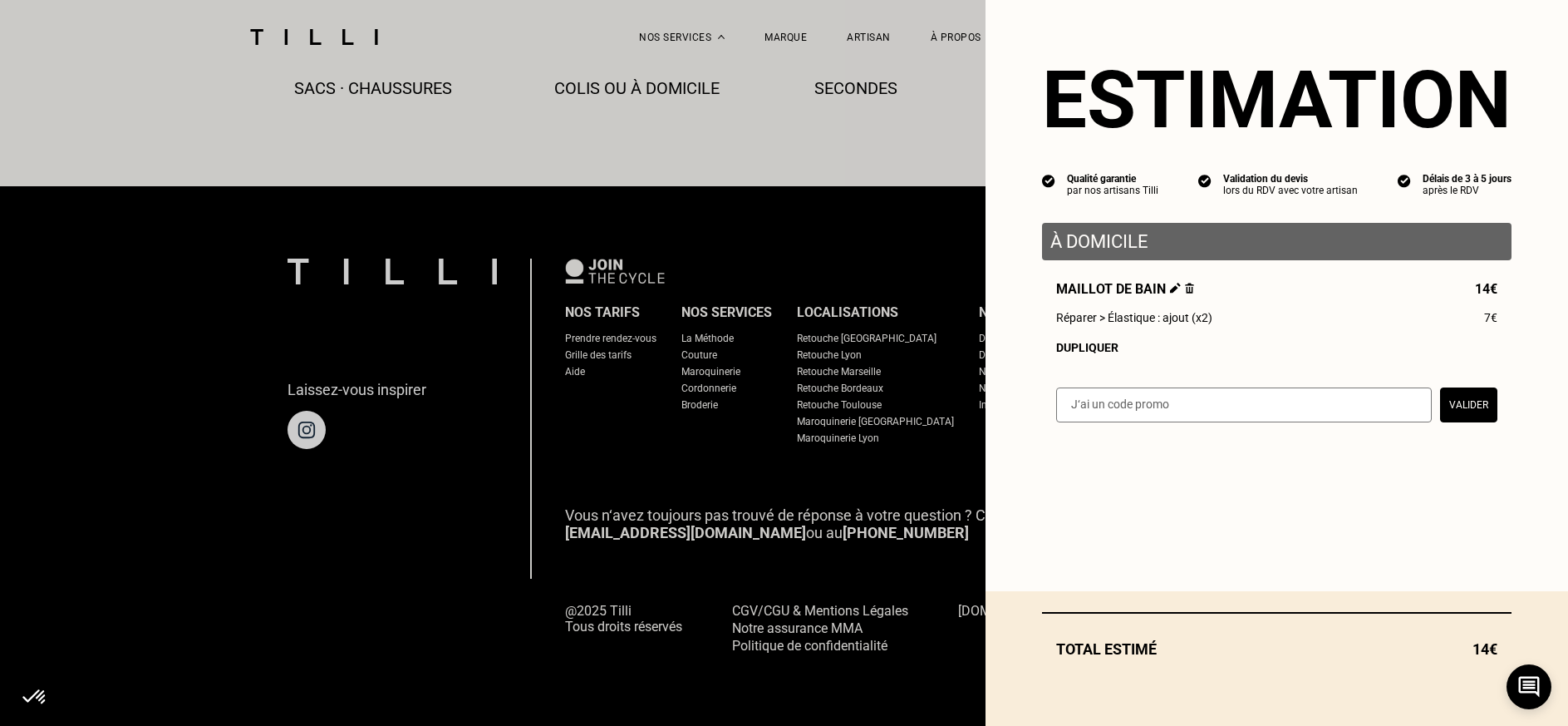
scroll to position [959, 0]
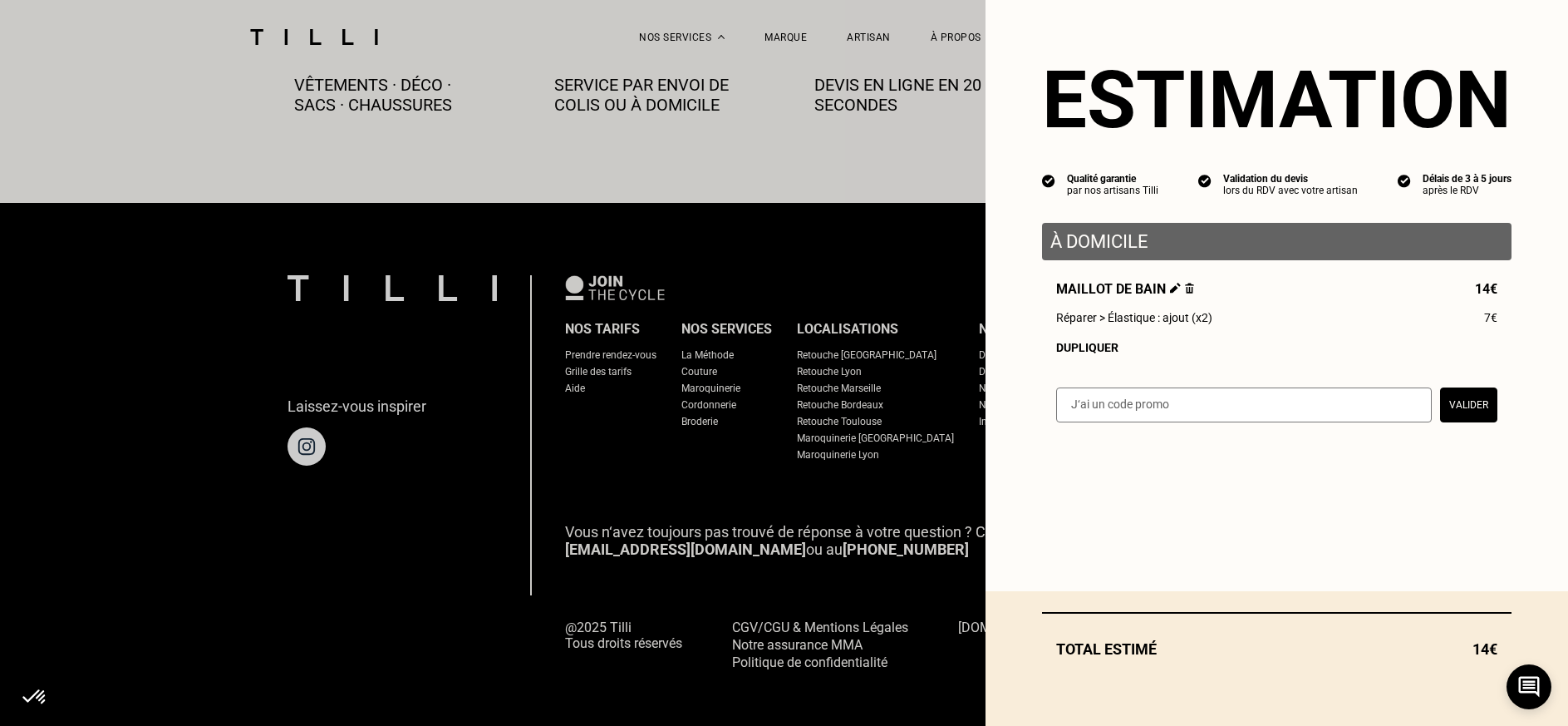
select select "FR"
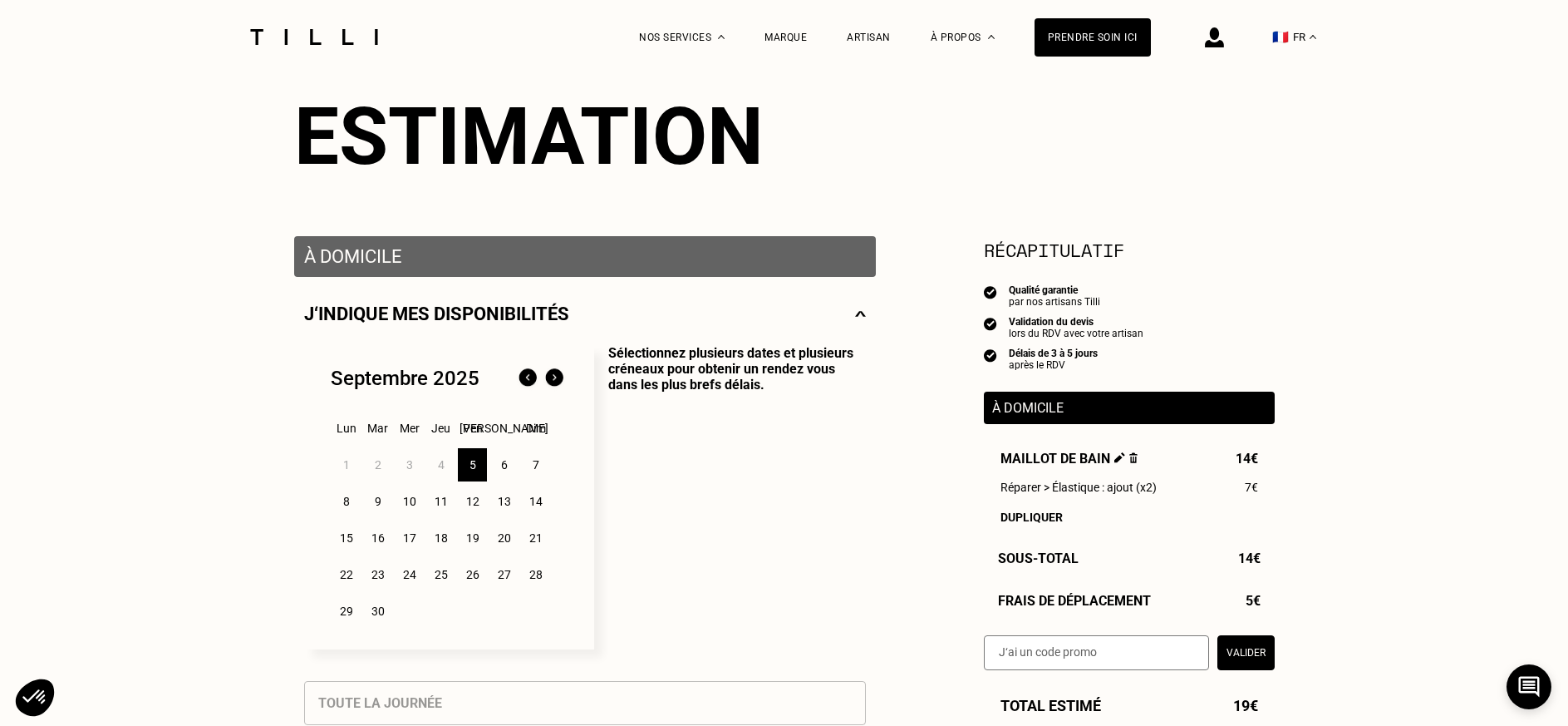
scroll to position [333, 0]
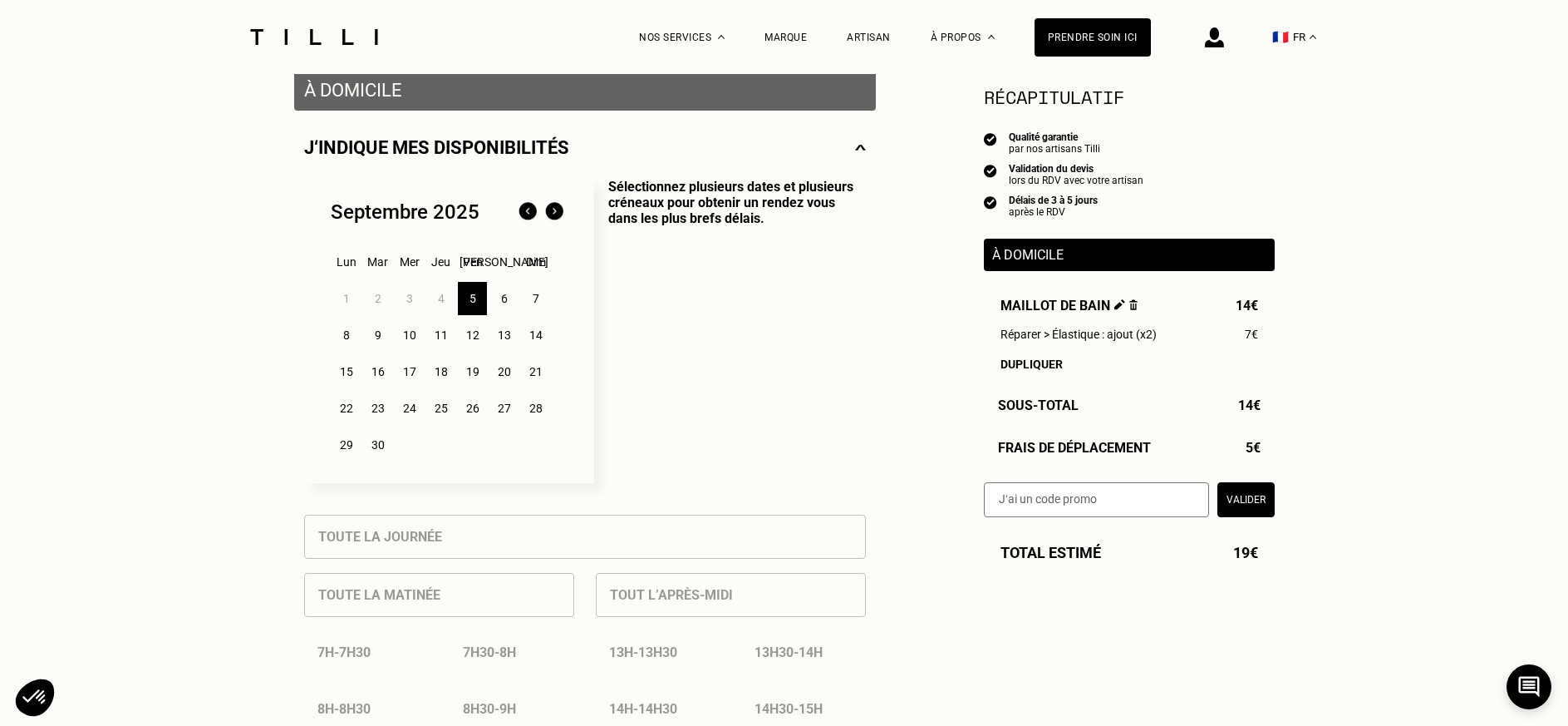
click at [377, 337] on div "9" at bounding box center [377, 335] width 29 height 33
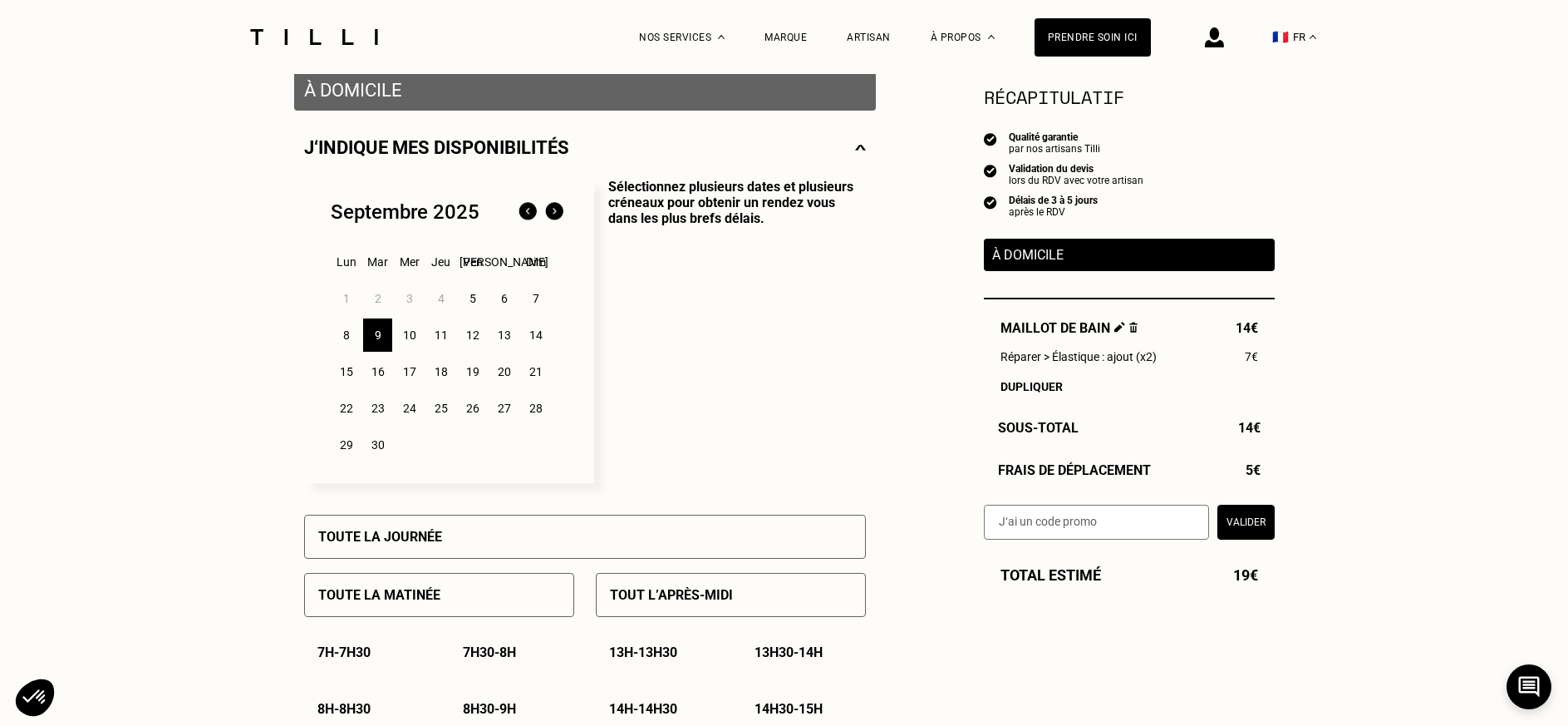
click at [404, 592] on div "Toute la matinée" at bounding box center [439, 595] width 271 height 44
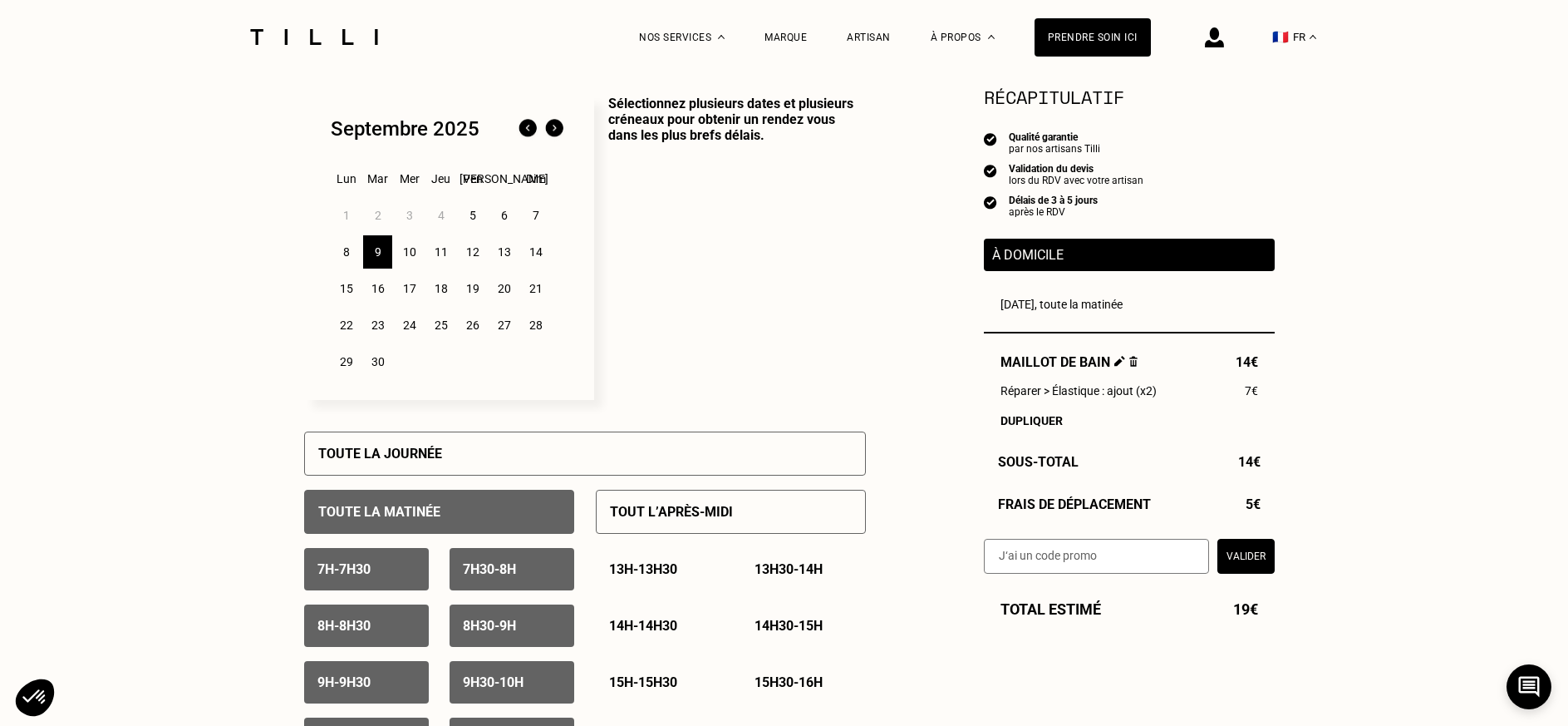
scroll to position [582, 0]
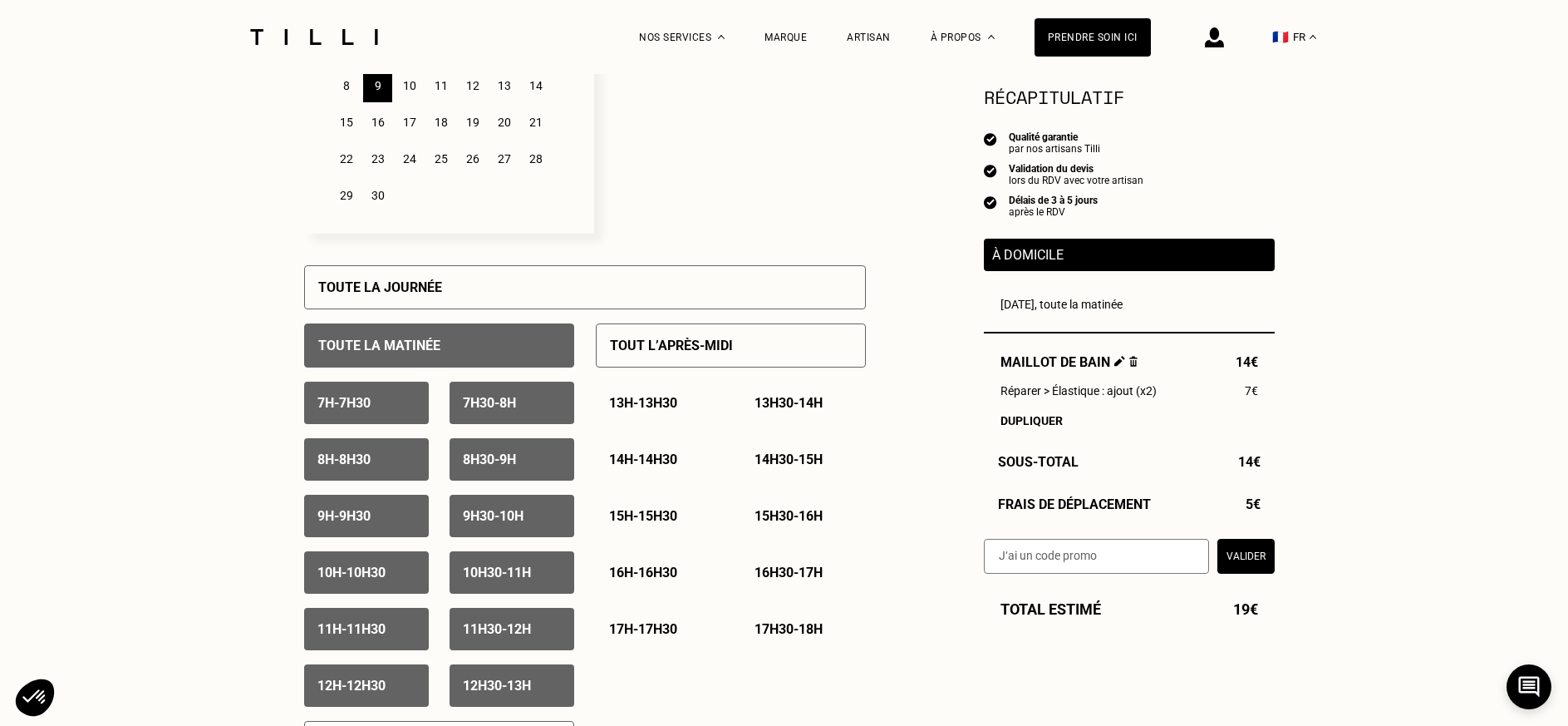
click at [337, 629] on p "11h - 11h30" at bounding box center [352, 629] width 68 height 16
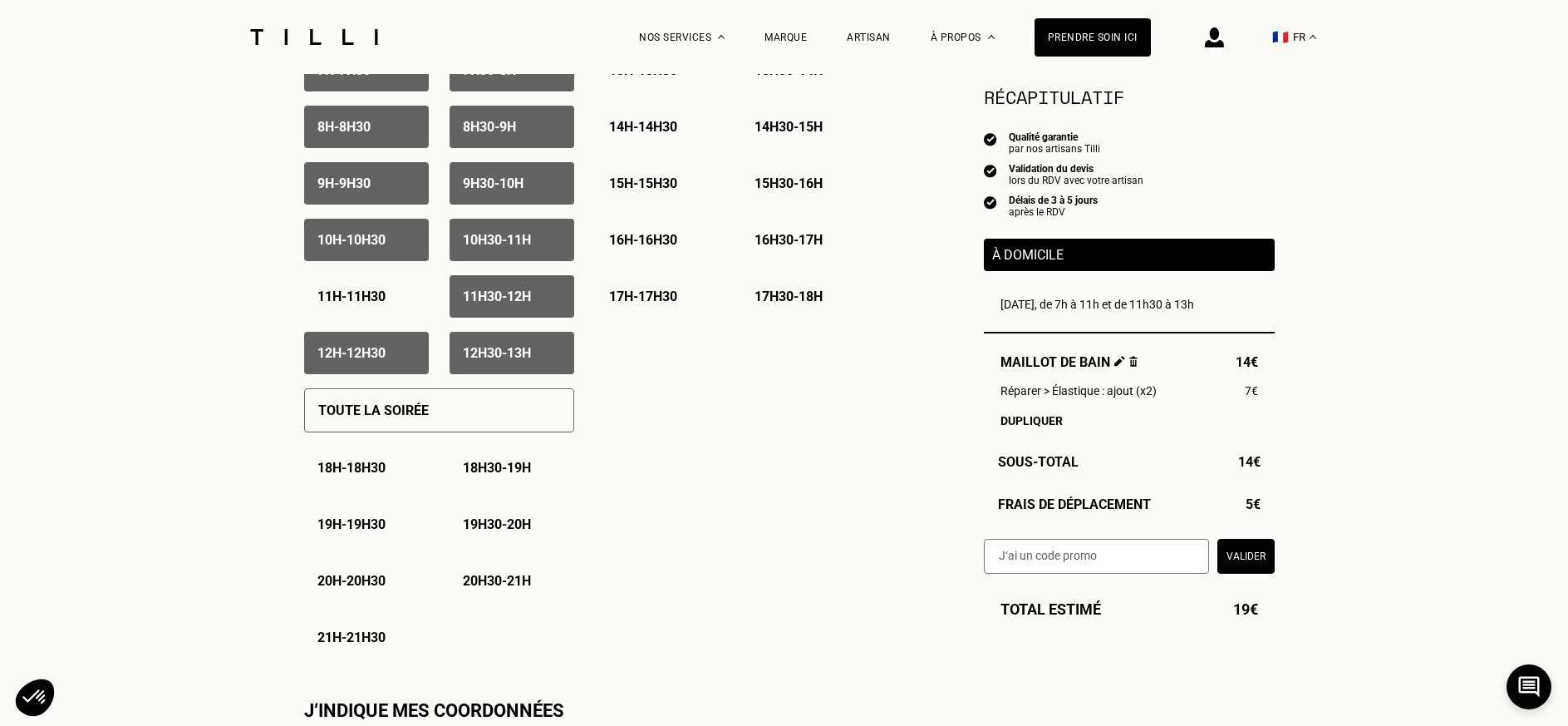
scroll to position [1081, 0]
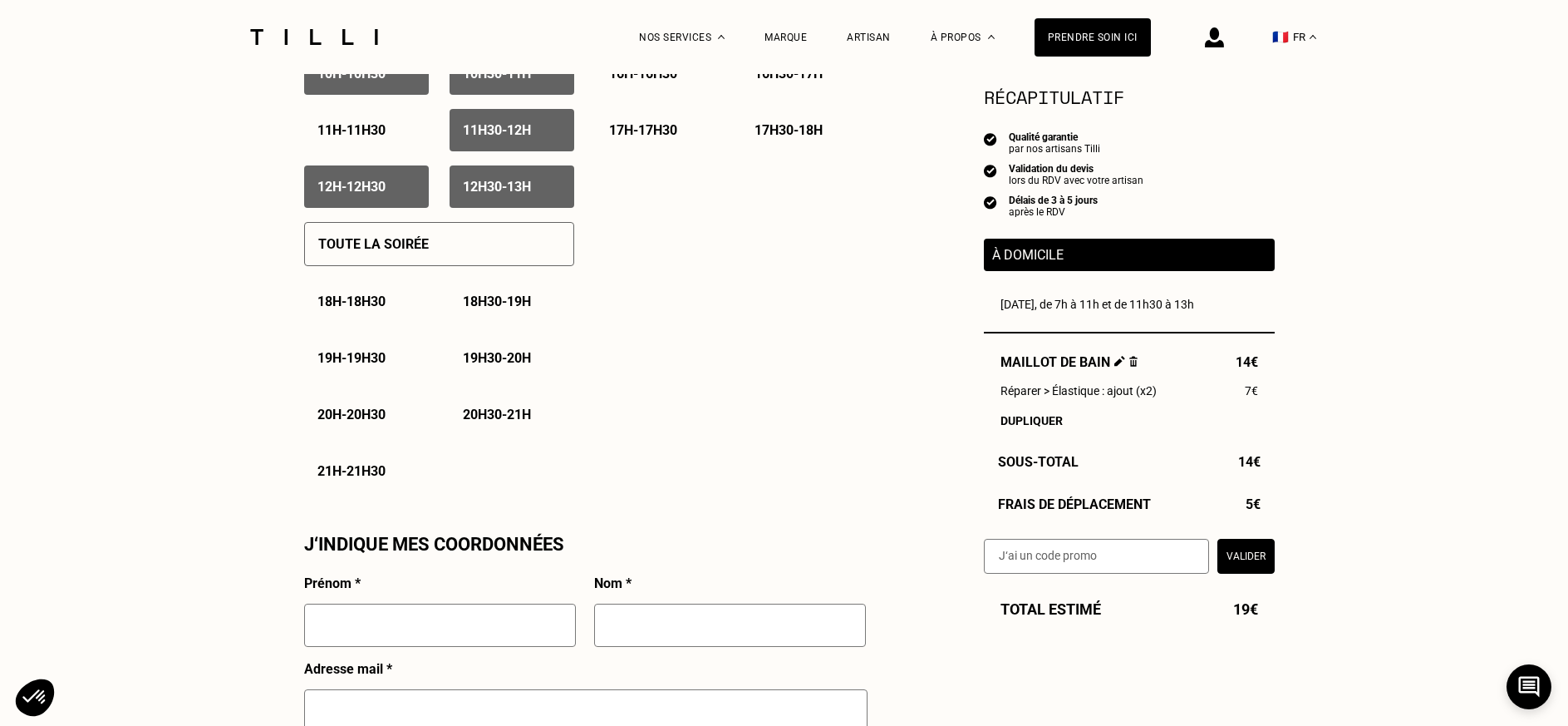
click at [318, 627] on input "text" at bounding box center [440, 626] width 272 height 43
type input "[PERSON_NAME]"
type input "CHANTREAU"
type input "[EMAIL_ADDRESS][DOMAIN_NAME]"
type input "06 30 56 49 76"
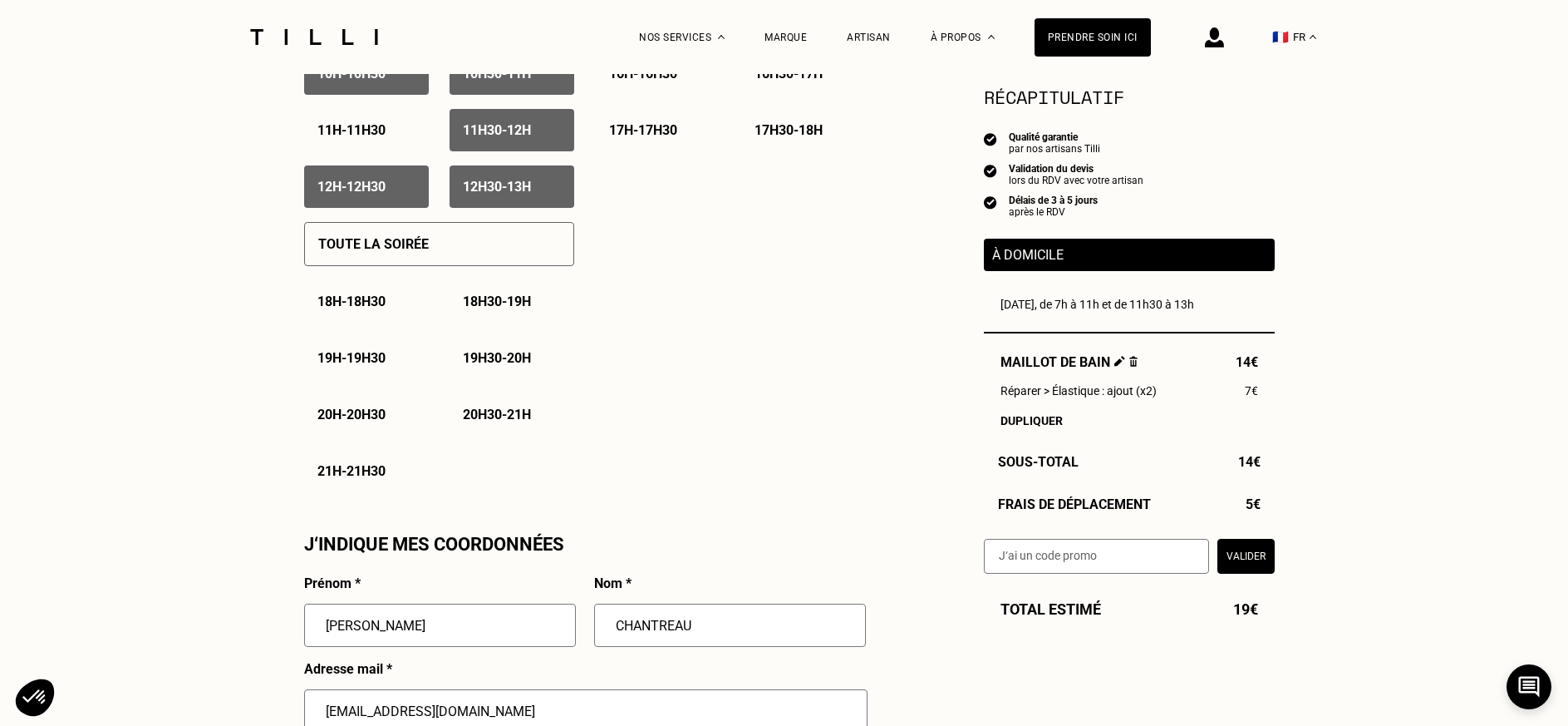
type input "[STREET_ADDRESS]"
type input "[GEOGRAPHIC_DATA]"
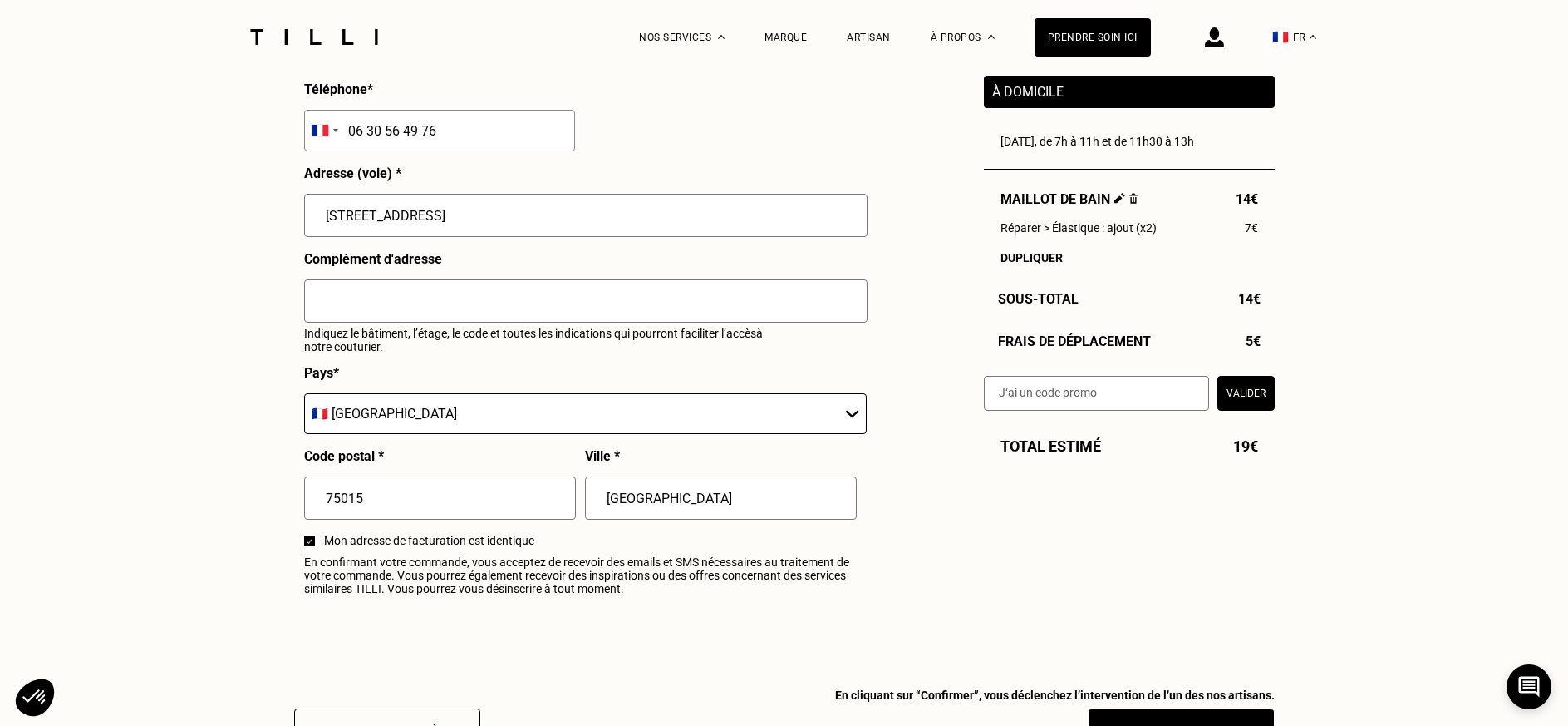
scroll to position [1913, 0]
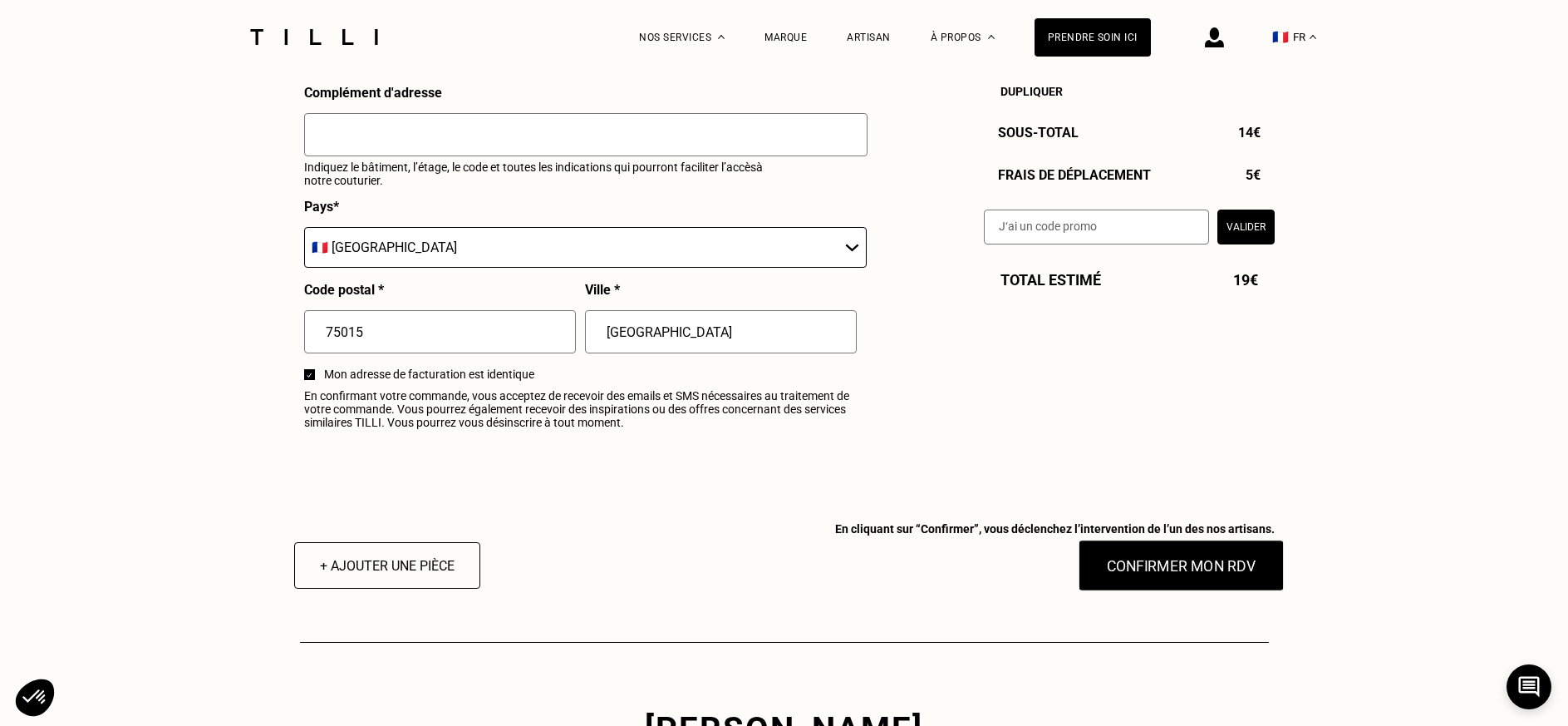
click at [1174, 571] on button "Confirmer mon RDV" at bounding box center [1181, 566] width 206 height 52
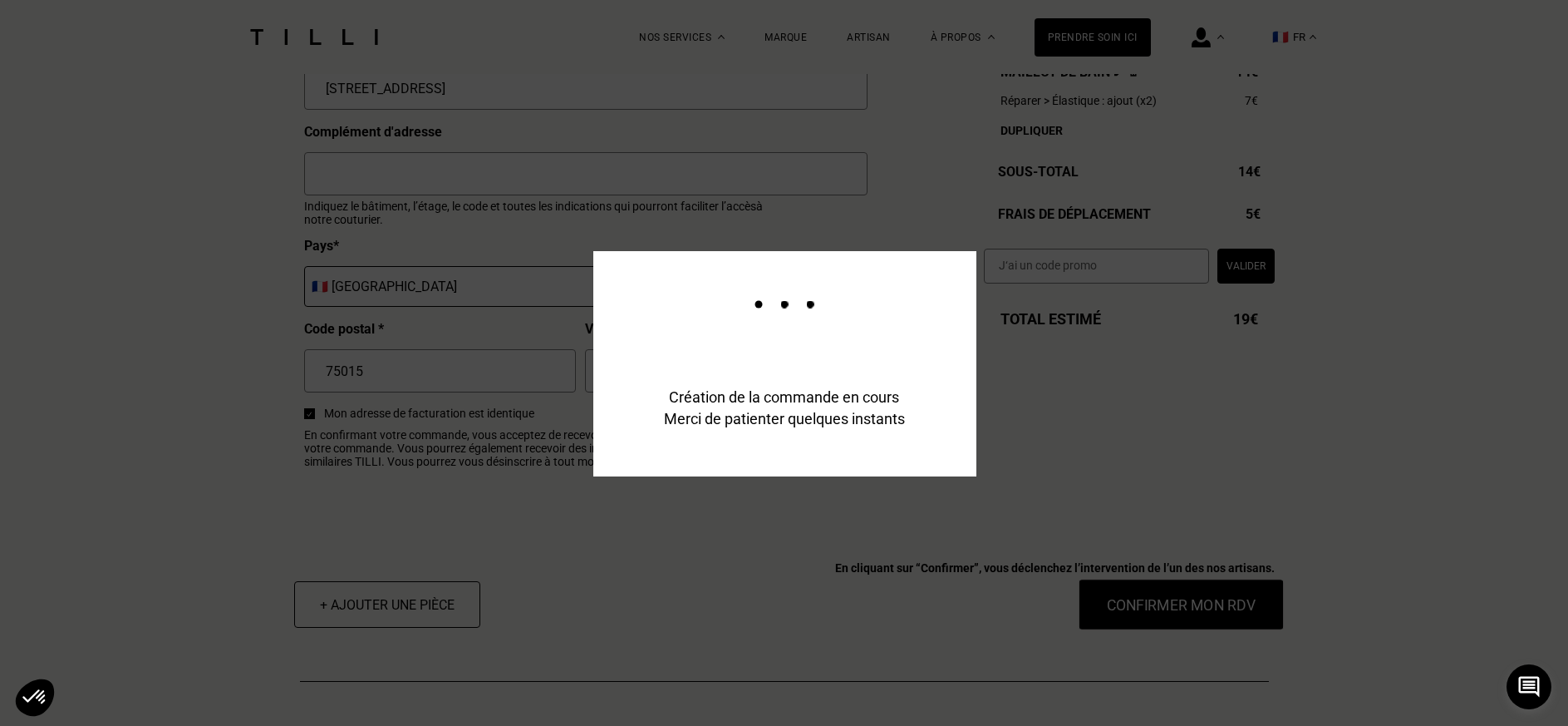
scroll to position [1953, 0]
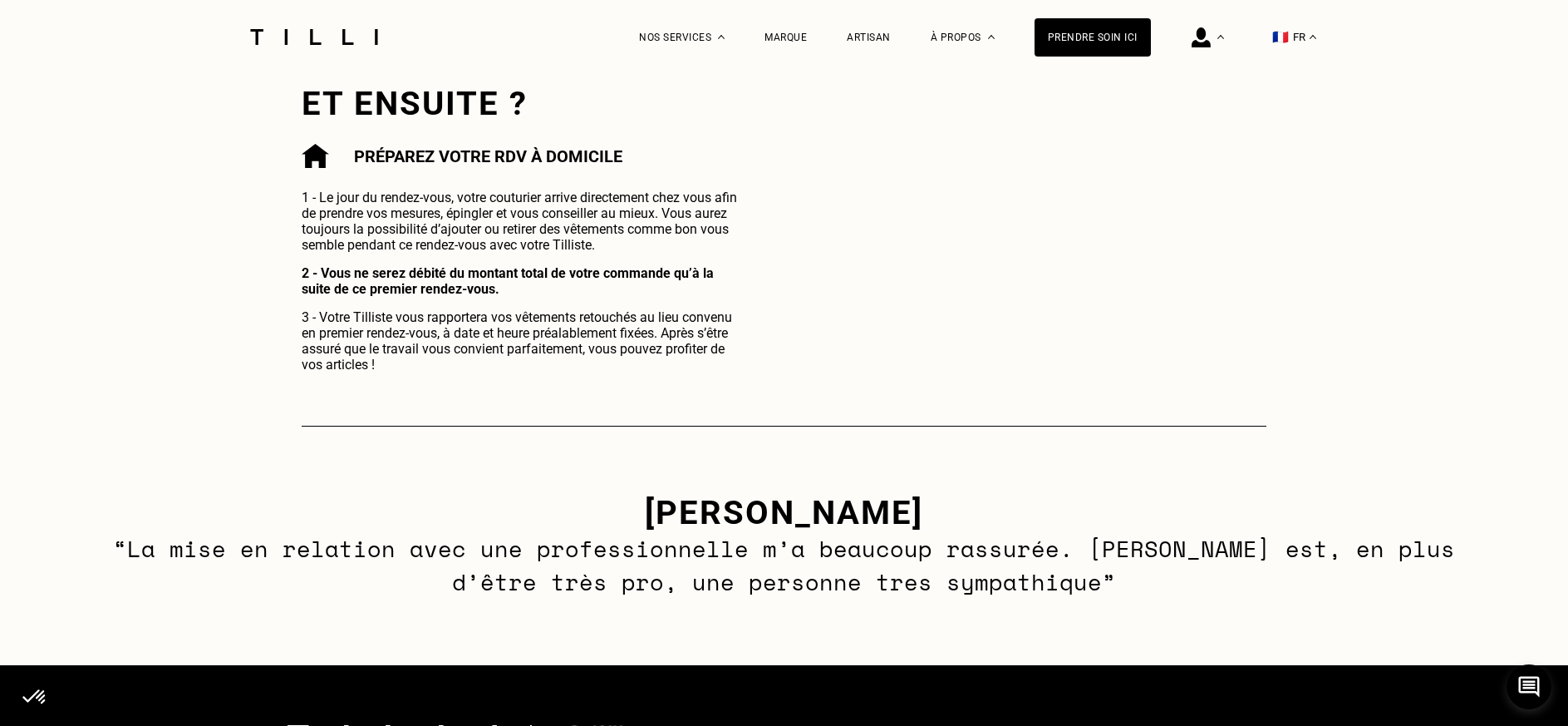
scroll to position [582, 0]
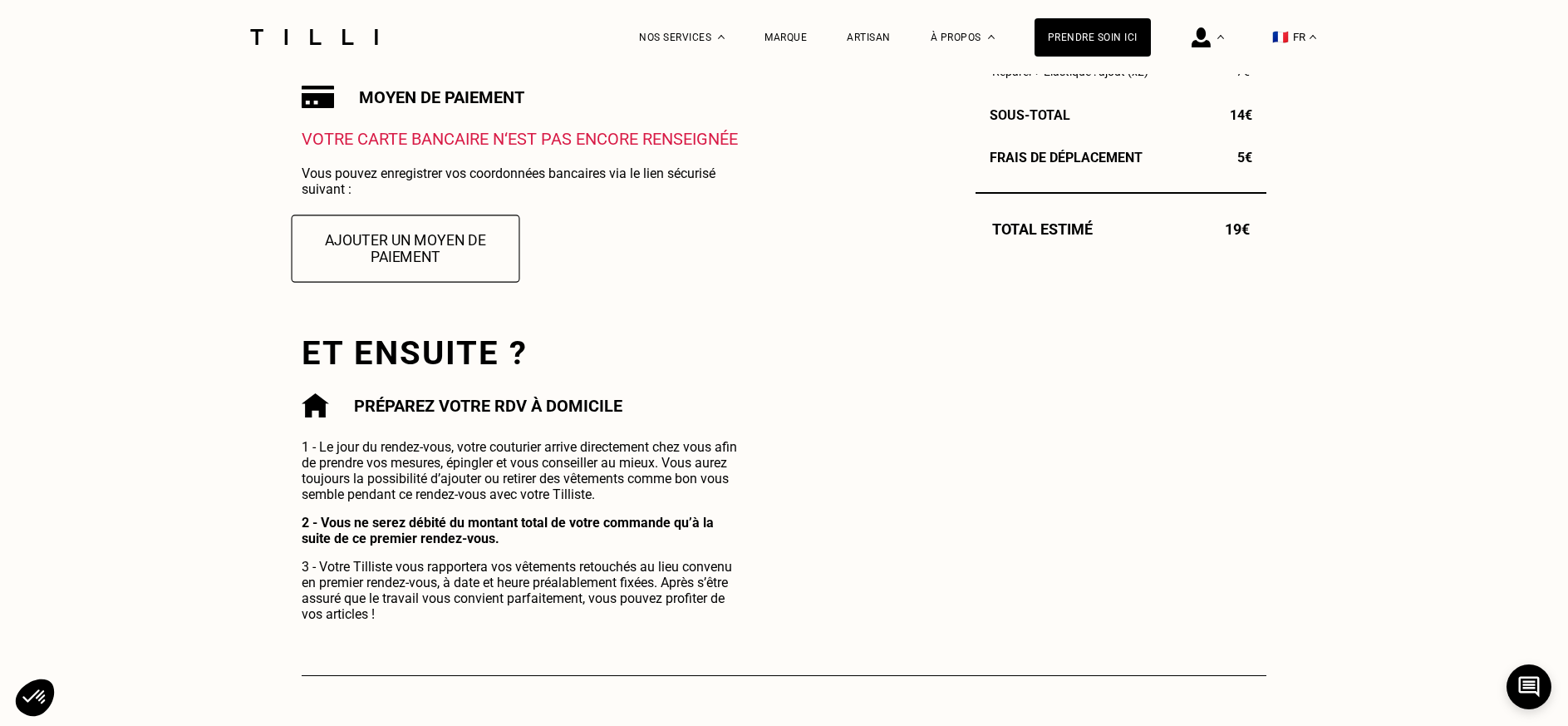
click at [382, 238] on button "Ajouter un moyen de paiement" at bounding box center [406, 248] width 229 height 68
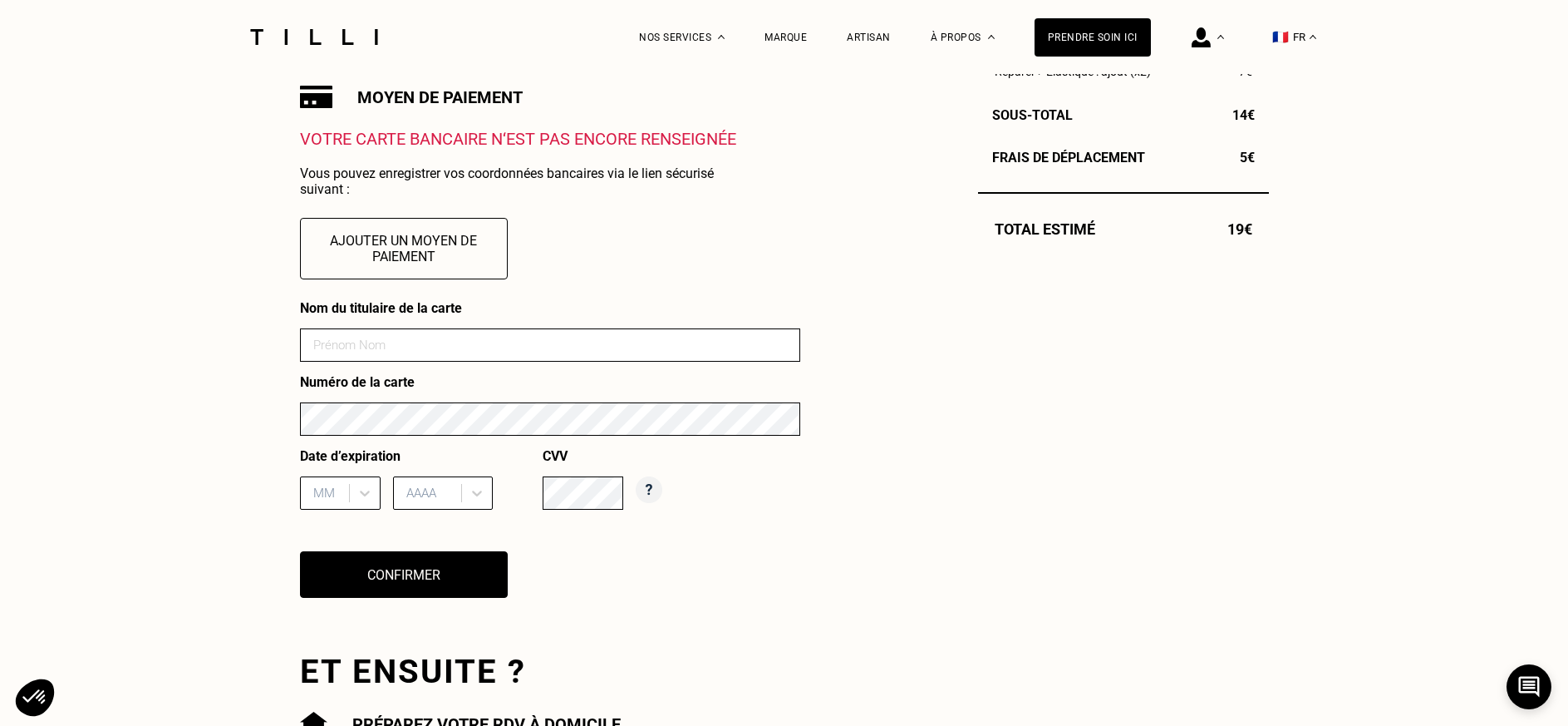
click at [321, 341] on input at bounding box center [549, 345] width 500 height 33
click at [390, 348] on input "[PERSON_NAME]" at bounding box center [549, 345] width 500 height 33
type input "[PERSON_NAME]"
click at [361, 495] on div "12 results available. Use Up and Down to choose options, press Enter to select …" at bounding box center [340, 493] width 81 height 33
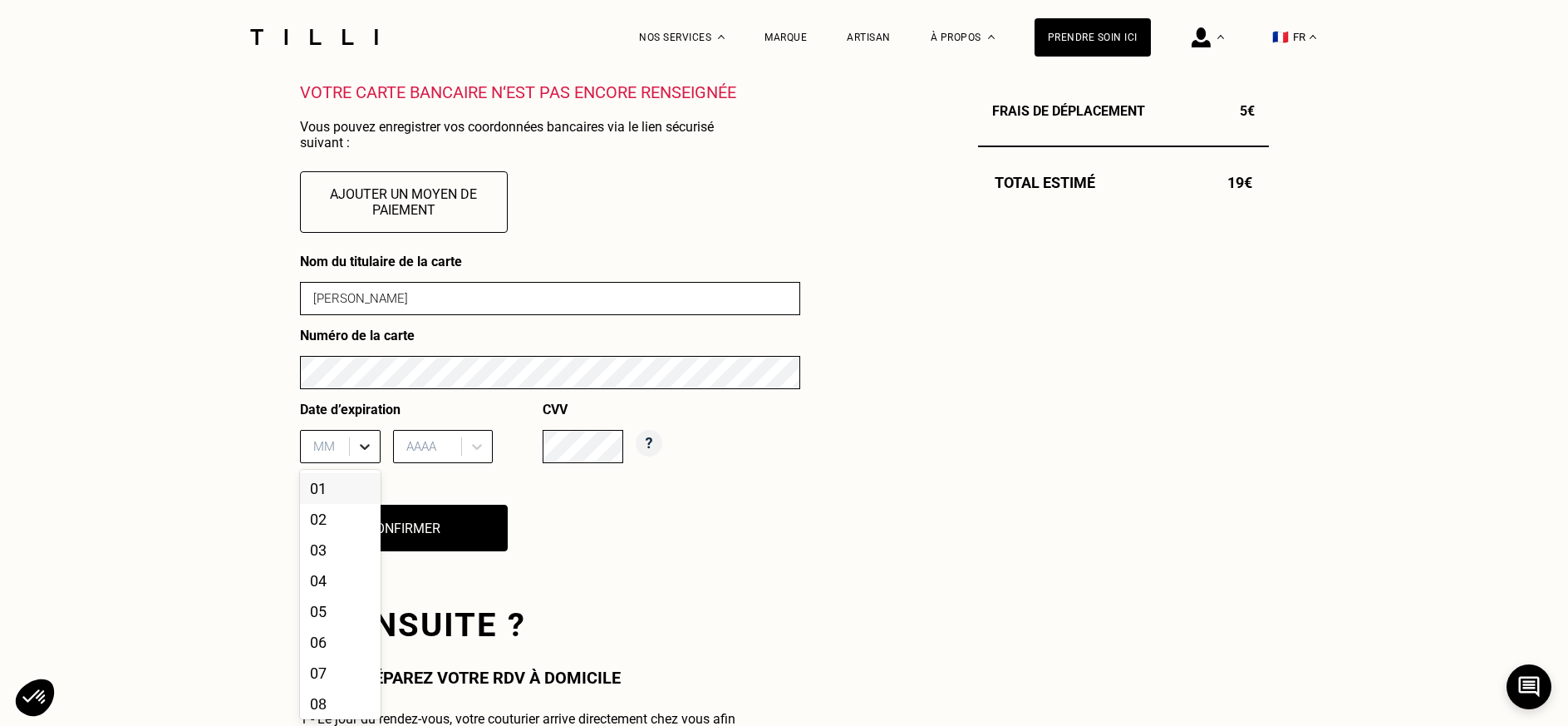
scroll to position [633, 0]
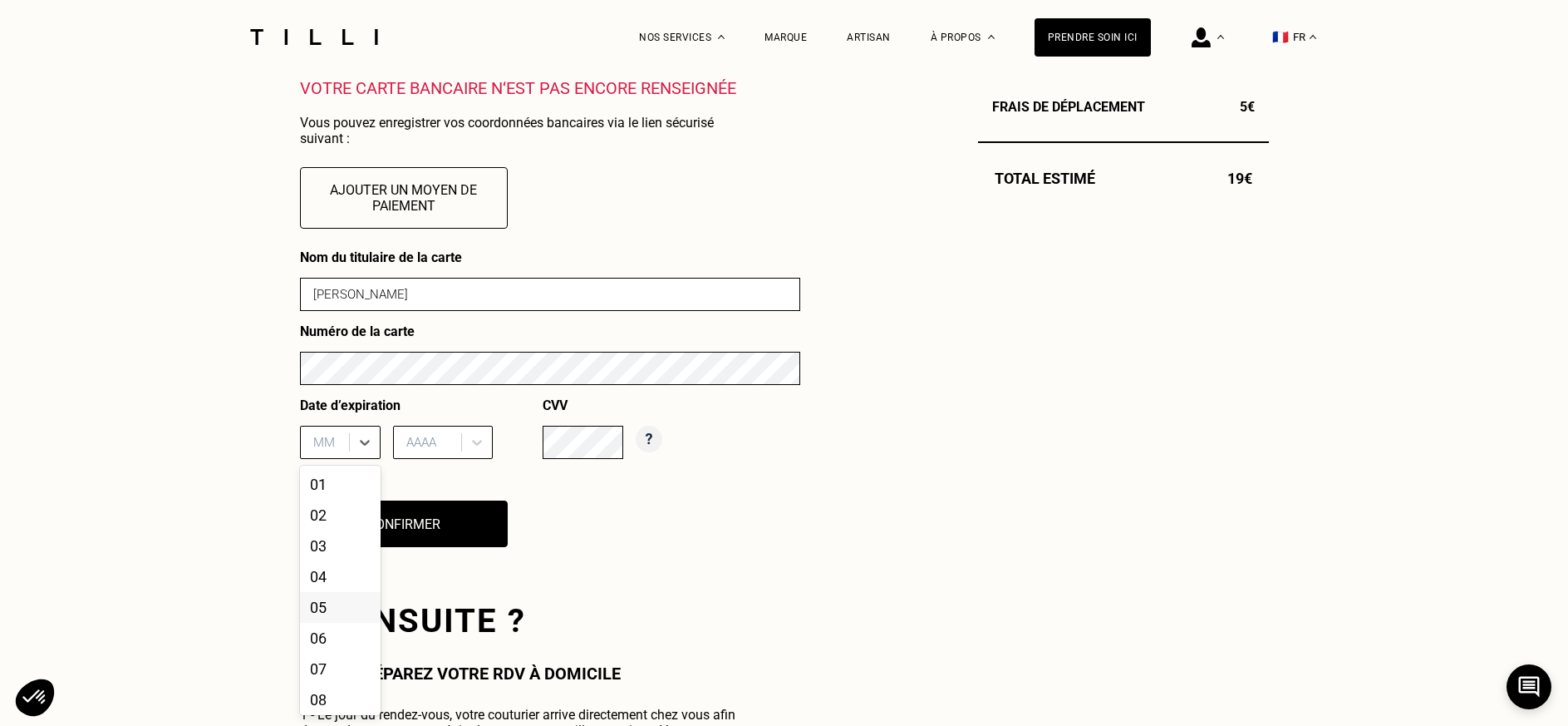
click at [315, 613] on div "05" at bounding box center [340, 607] width 81 height 31
click at [478, 444] on icon at bounding box center [477, 443] width 17 height 17
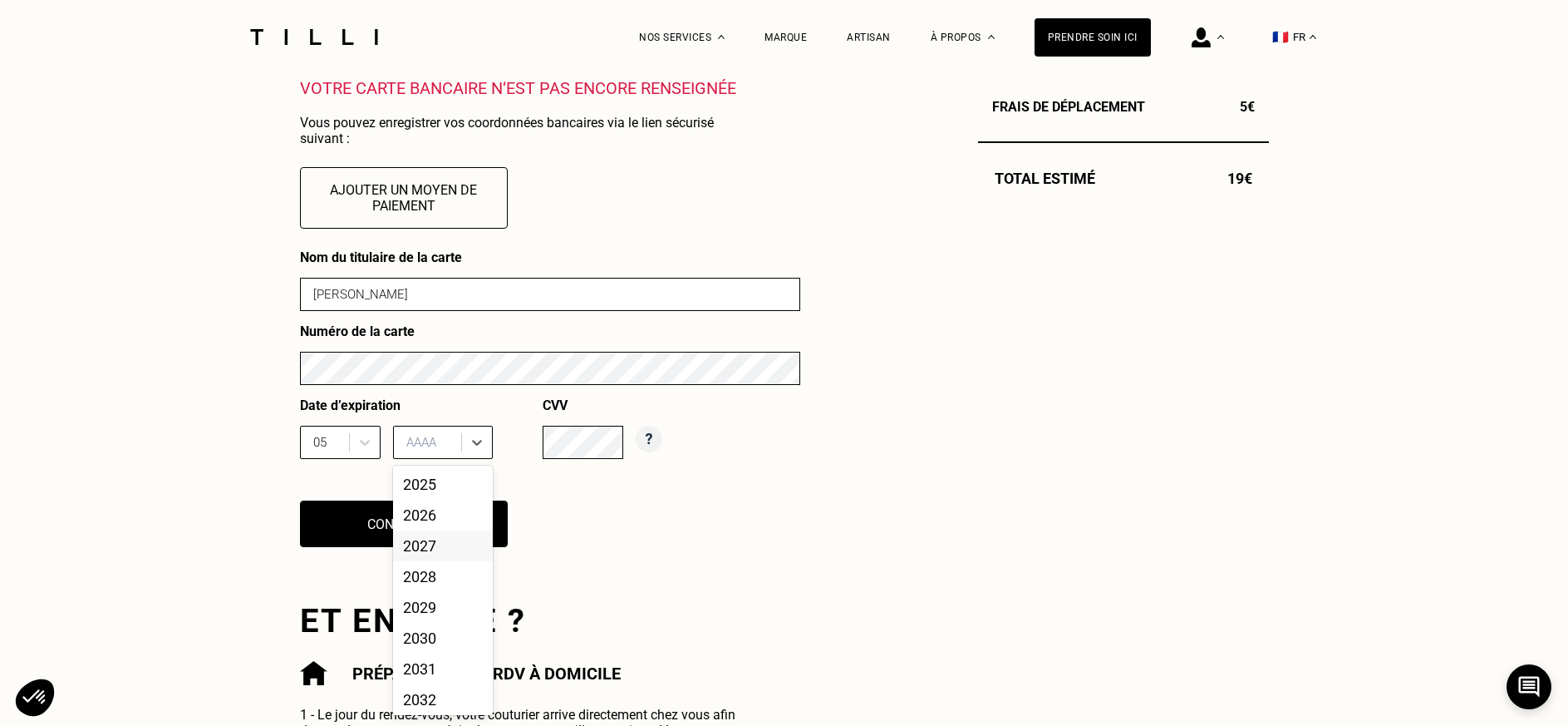
click at [421, 550] on div "2027" at bounding box center [443, 546] width 99 height 31
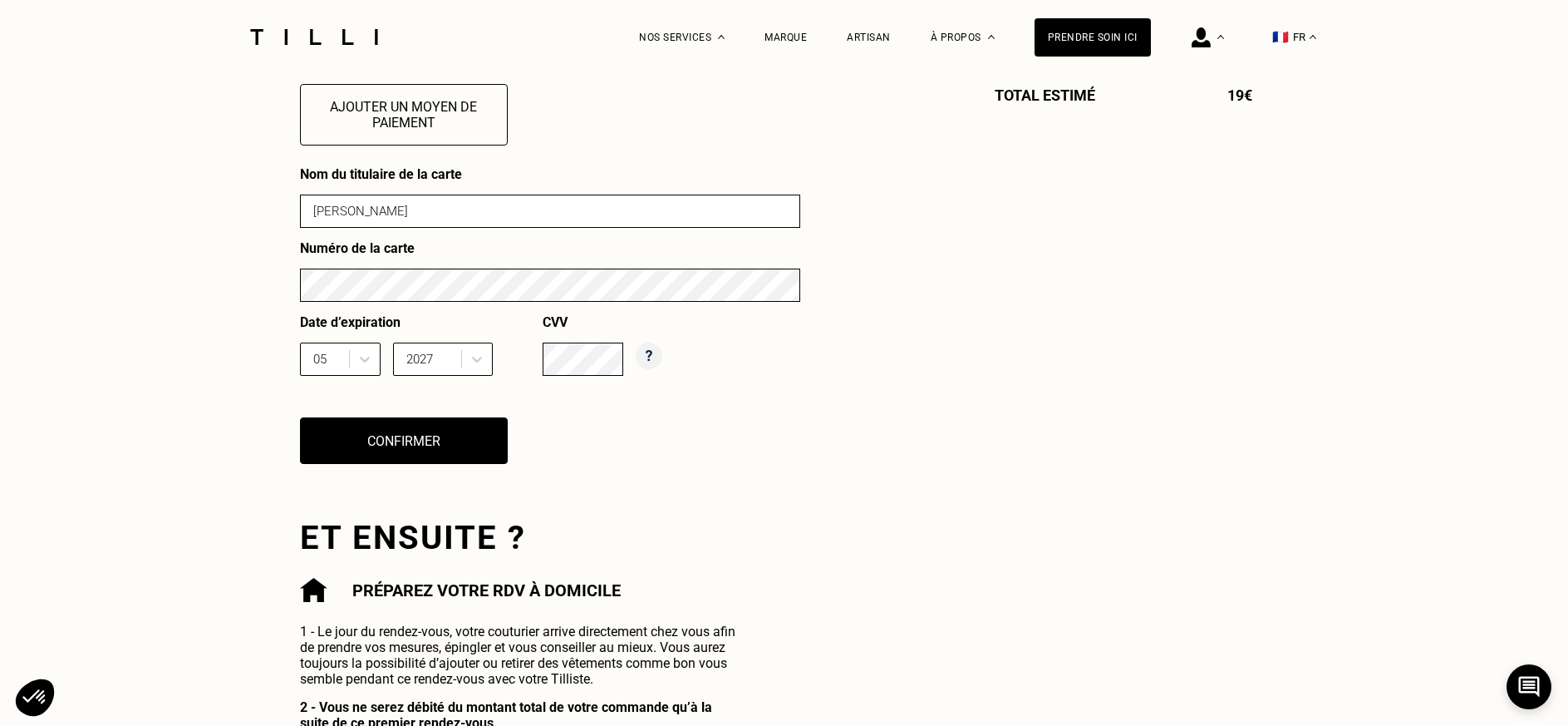
scroll to position [800, 0]
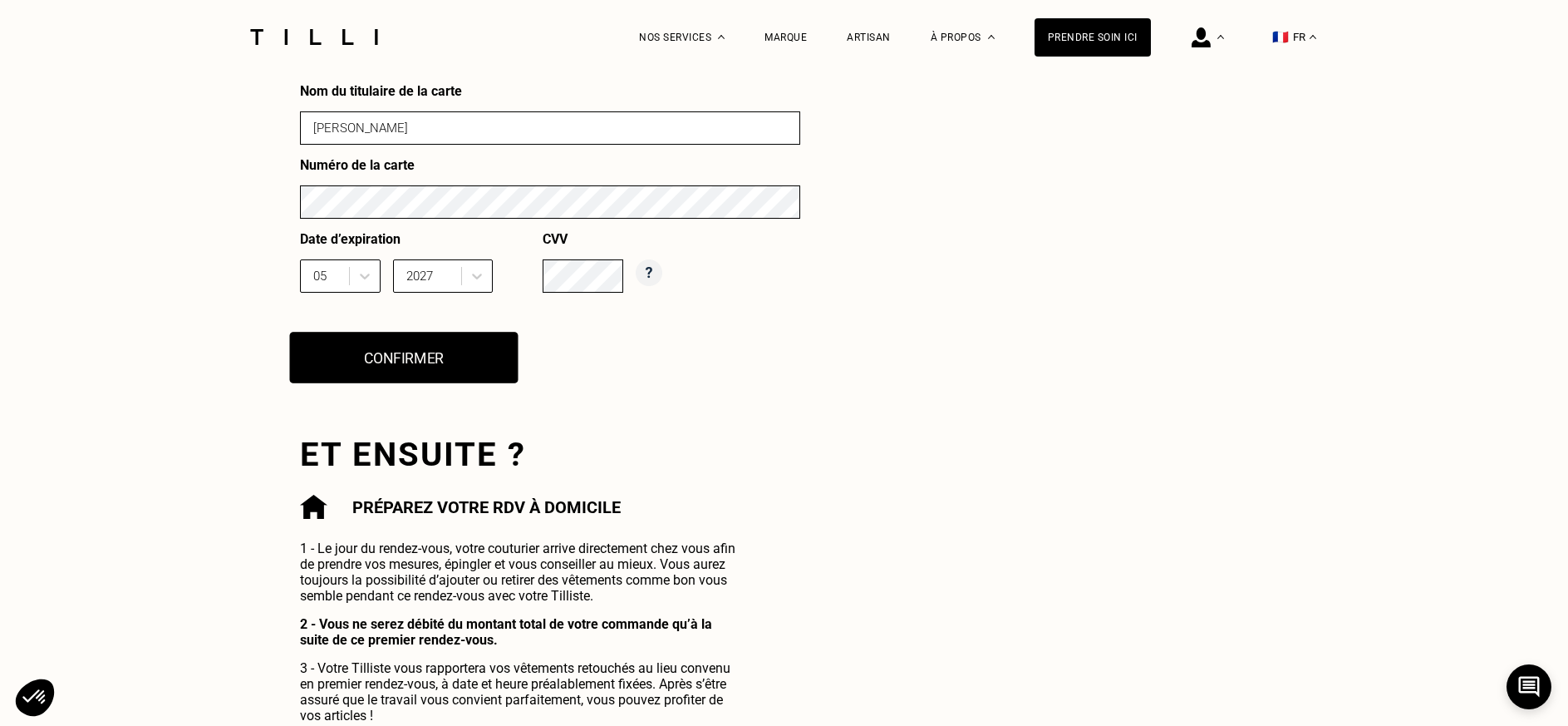
click at [410, 356] on button "Confirmer" at bounding box center [403, 358] width 229 height 52
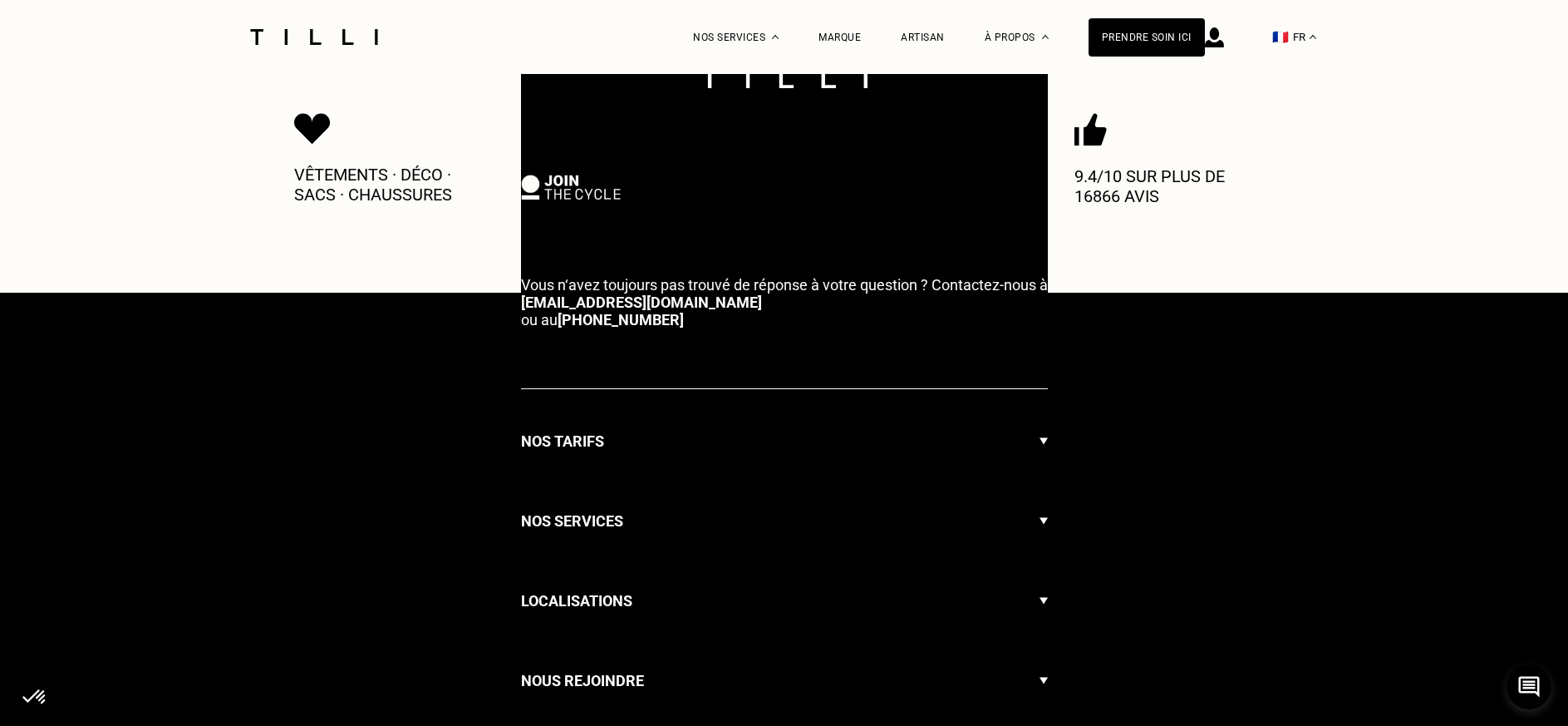
scroll to position [959, 0]
